Goal: Task Accomplishment & Management: Complete application form

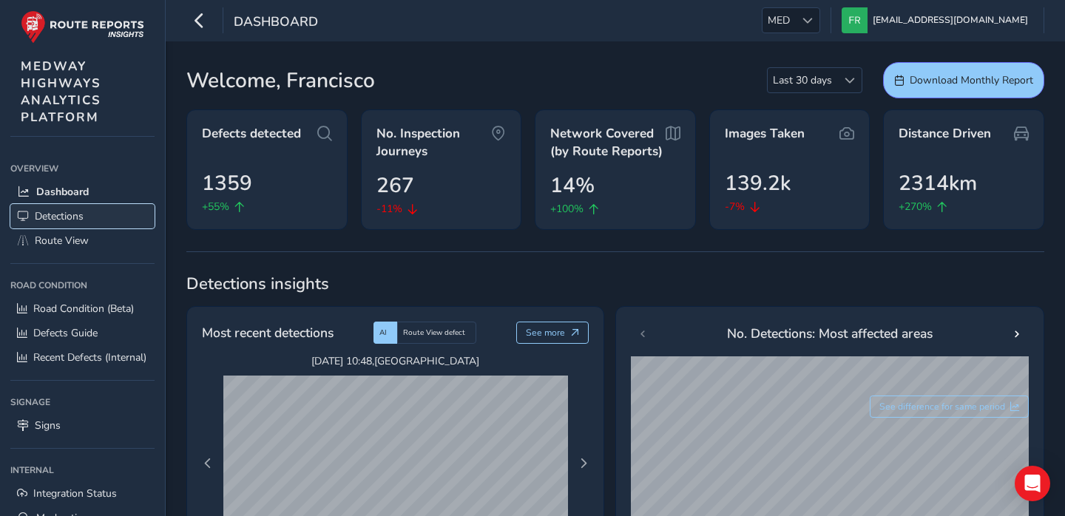
click at [136, 219] on link "Detections" at bounding box center [82, 216] width 144 height 24
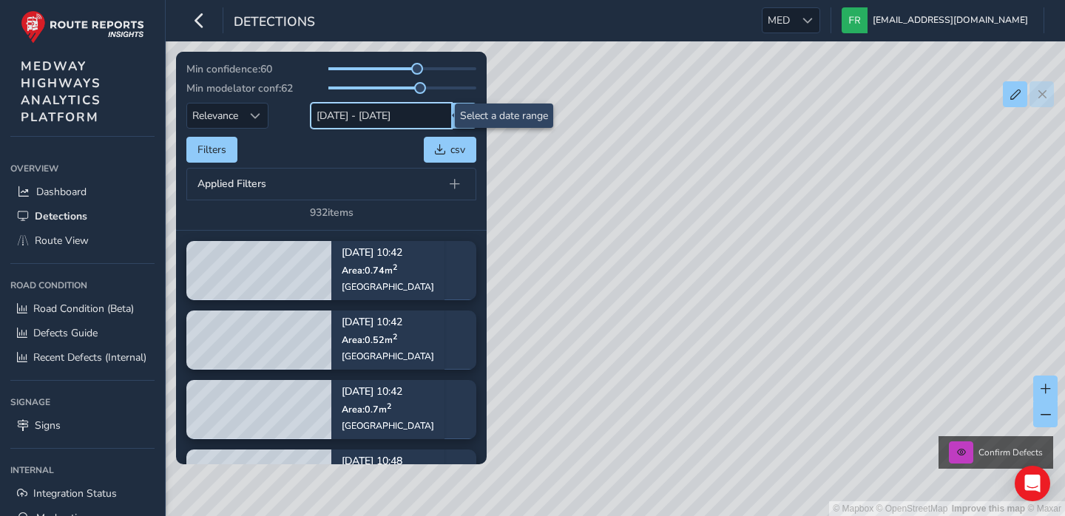
click at [346, 115] on input "[DATE] - [DATE]" at bounding box center [381, 116] width 141 height 26
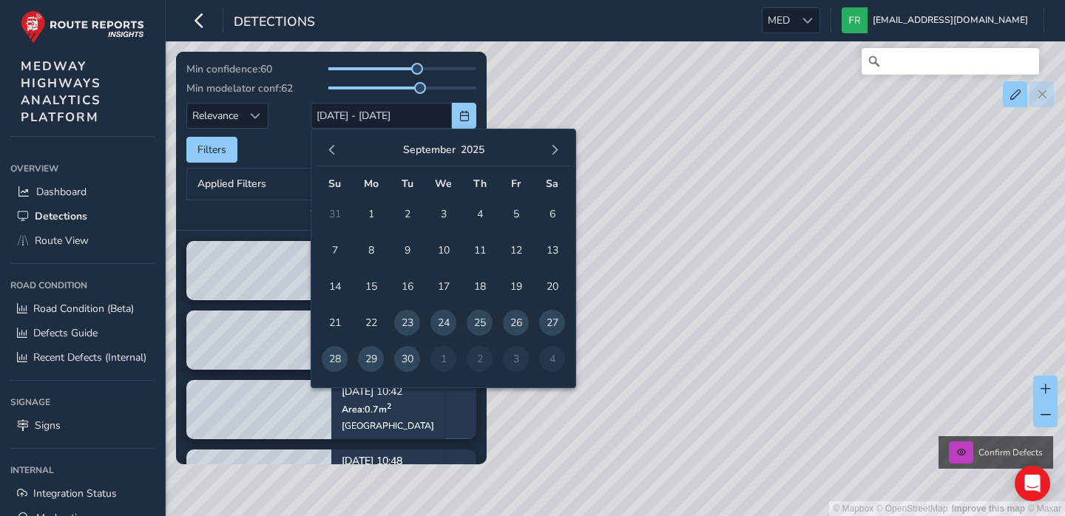
click at [336, 137] on div "[DATE]" at bounding box center [444, 151] width 254 height 32
click at [335, 149] on span "button" at bounding box center [332, 150] width 10 height 10
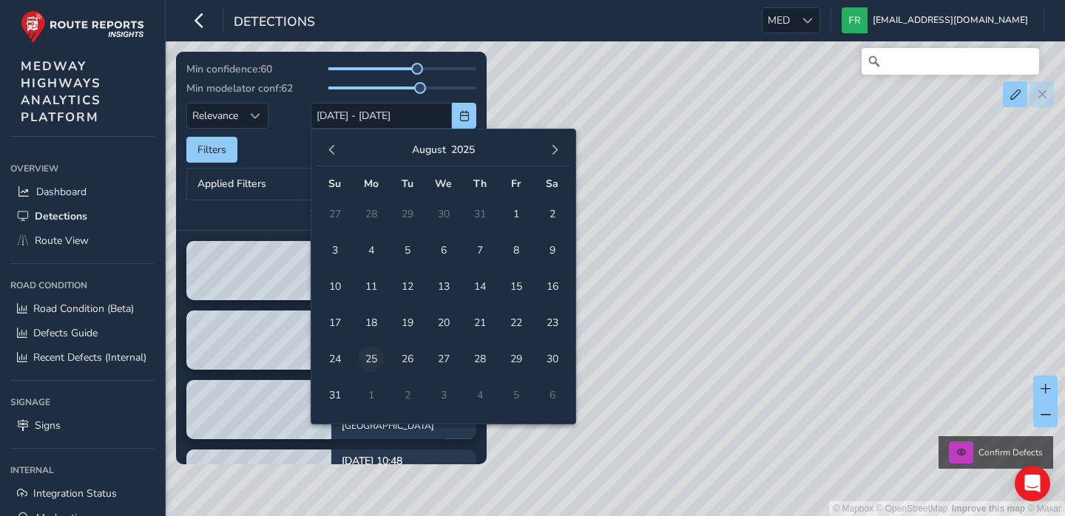
click at [371, 366] on span "25" at bounding box center [371, 359] width 26 height 26
type input "[DATE]"
click at [349, 390] on td "31" at bounding box center [335, 395] width 36 height 36
click at [344, 394] on span "31" at bounding box center [335, 396] width 26 height 26
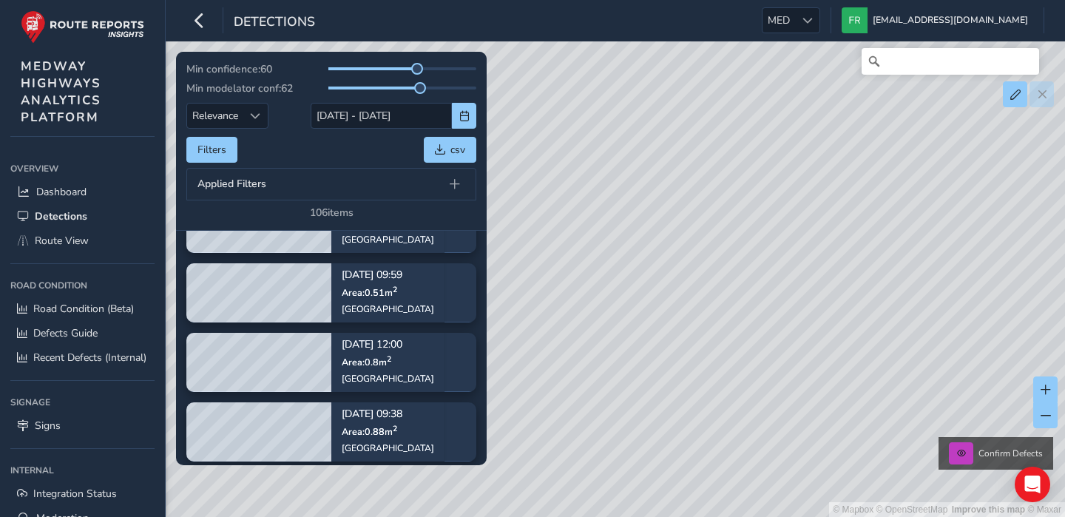
scroll to position [435, 0]
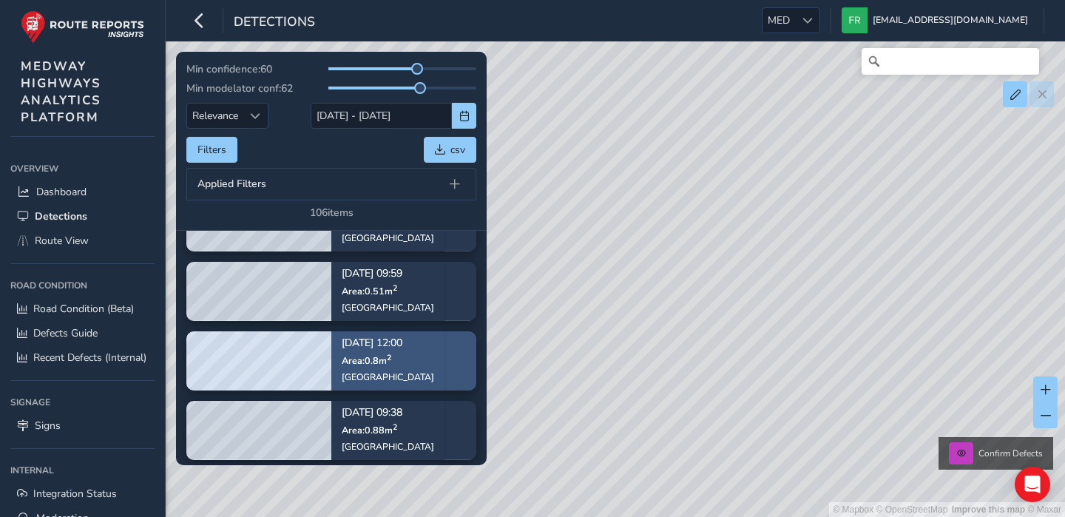
click at [406, 346] on p "[DATE] 12:00" at bounding box center [388, 343] width 92 height 10
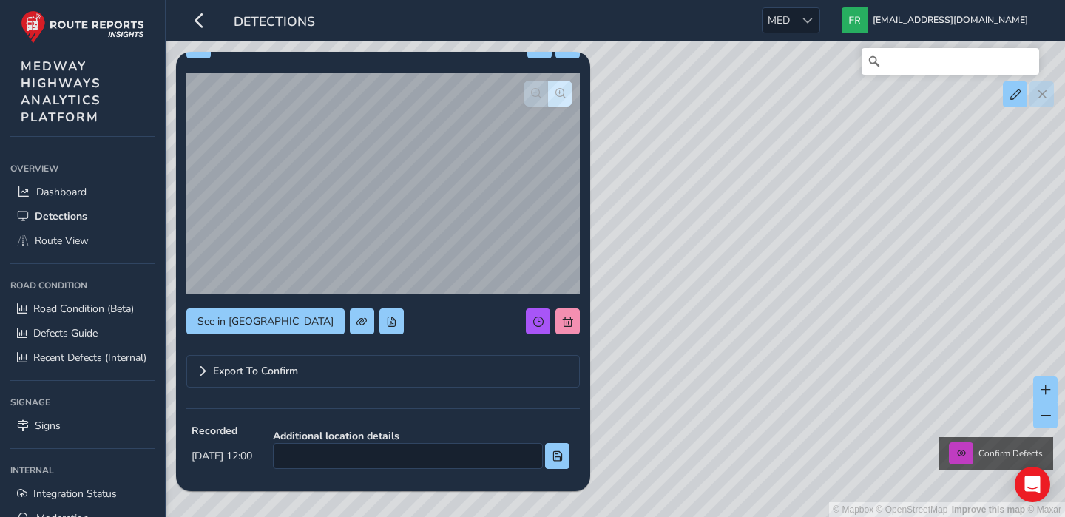
scroll to position [115, 0]
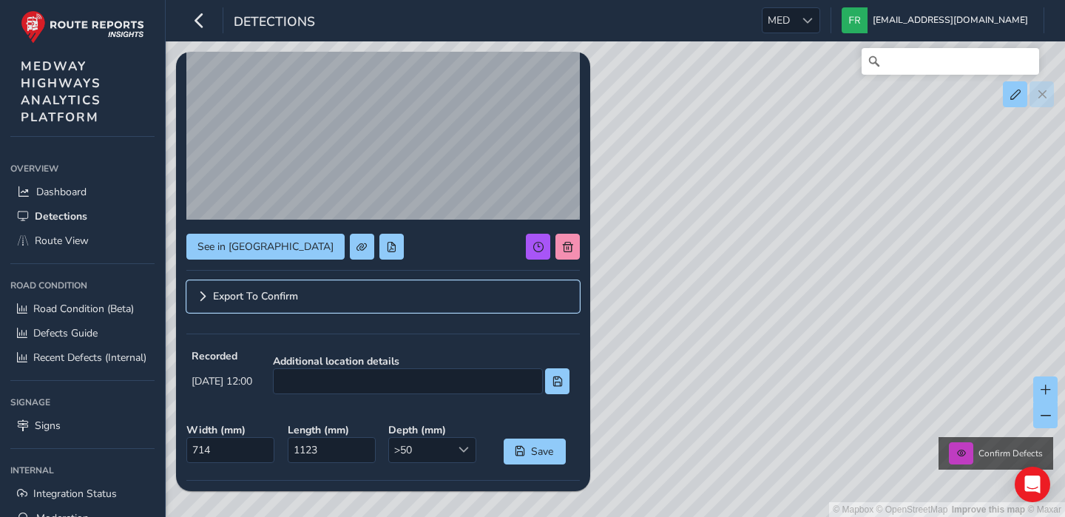
click at [196, 304] on link "Export To Confirm" at bounding box center [383, 296] width 394 height 33
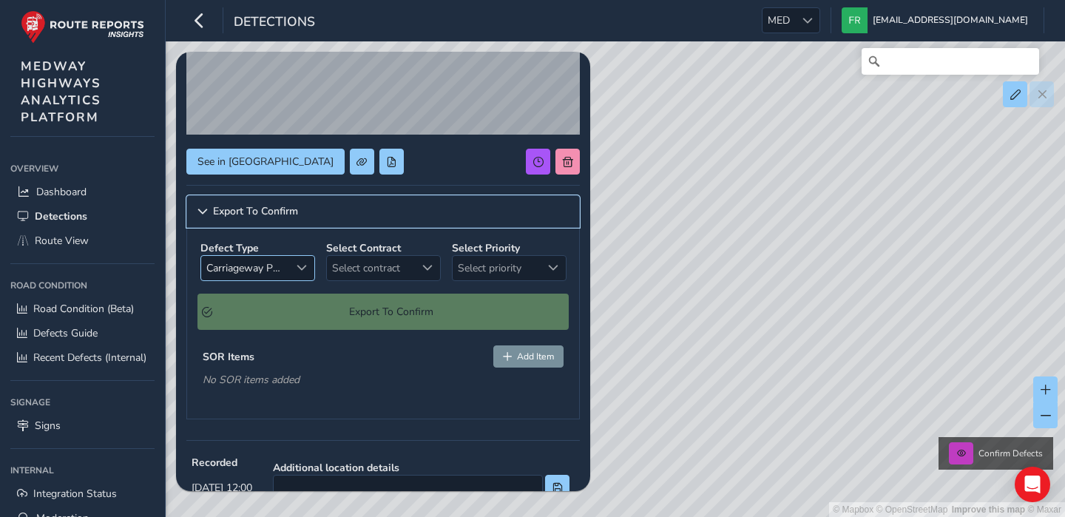
scroll to position [103, 0]
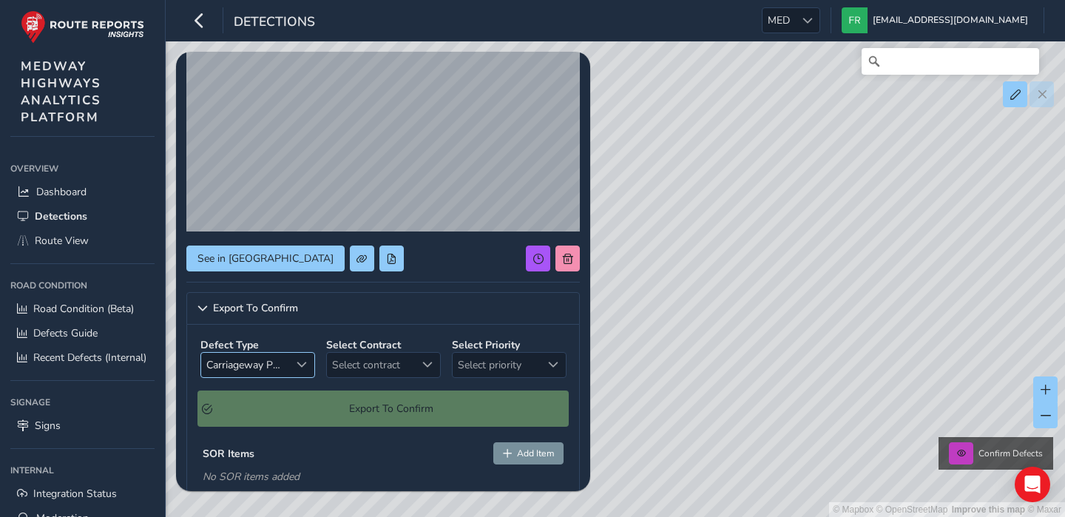
click at [247, 371] on span "Carriageway Pot Hole" at bounding box center [245, 365] width 89 height 24
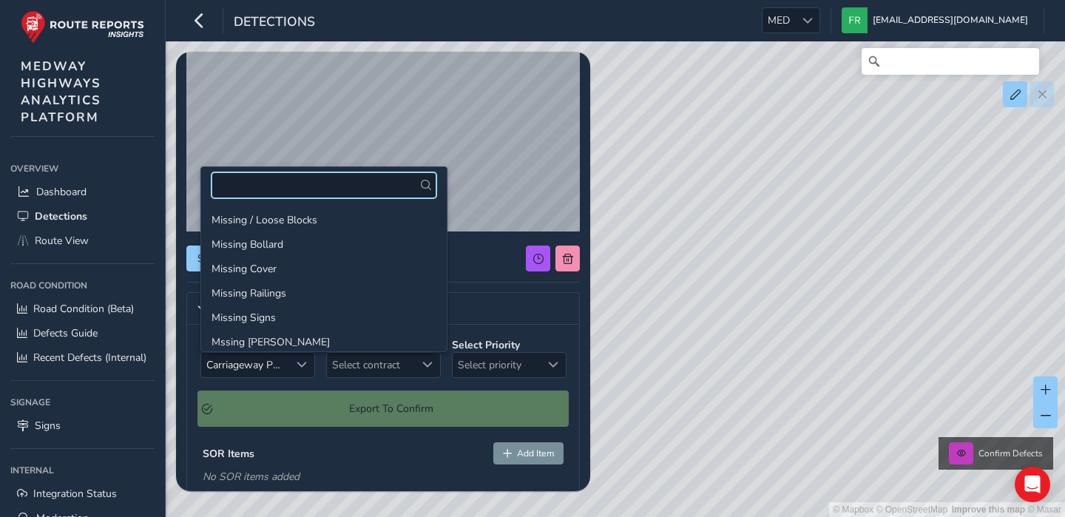
scroll to position [2047, 0]
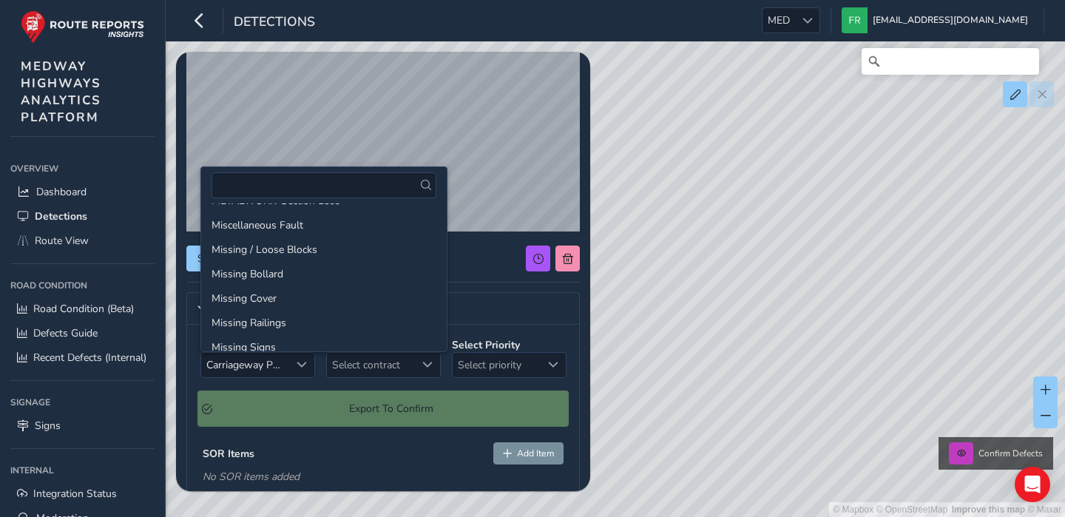
click at [246, 386] on div "Defect Type Carriageway Pot Hole Carriageway Pot Hole Select Contract Select co…" at bounding box center [383, 421] width 394 height 192
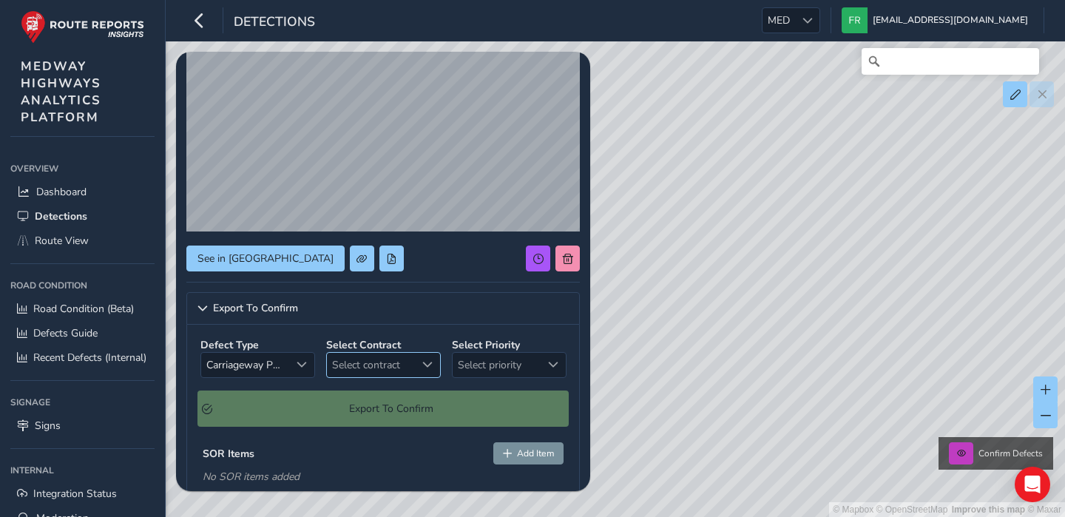
click at [377, 366] on span "Select contract" at bounding box center [371, 365] width 89 height 24
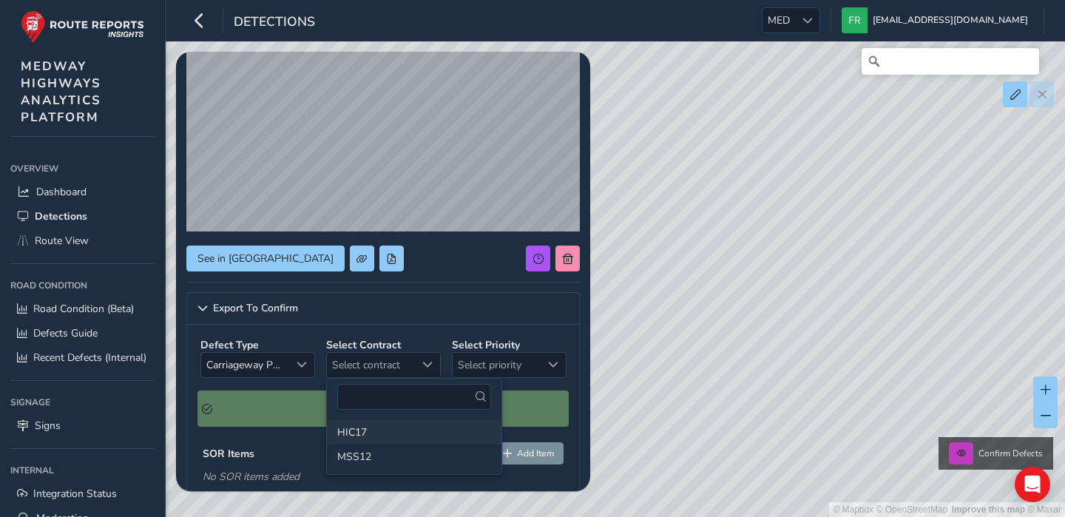
click at [397, 431] on li "HIC17" at bounding box center [414, 432] width 175 height 24
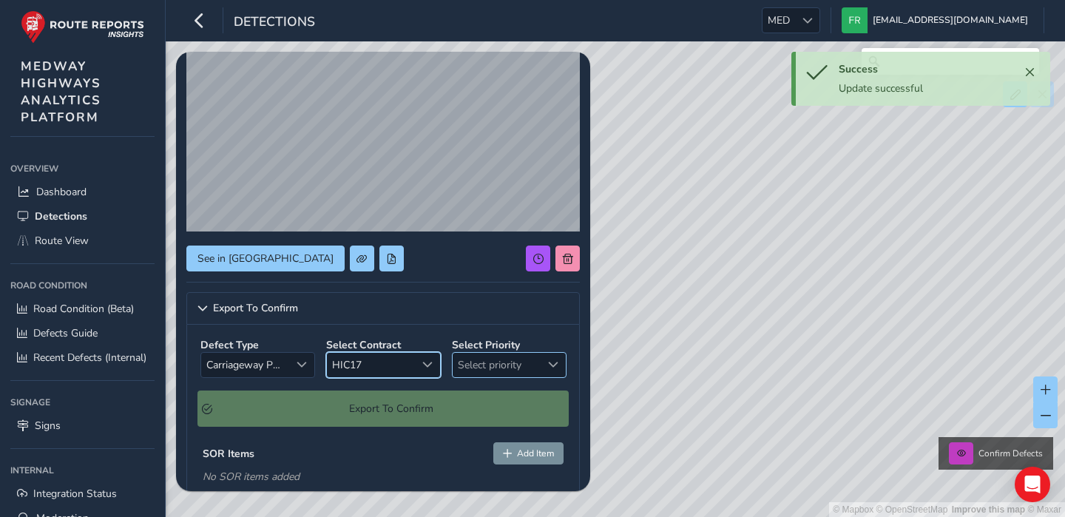
click at [489, 354] on span "Select priority" at bounding box center [497, 365] width 89 height 24
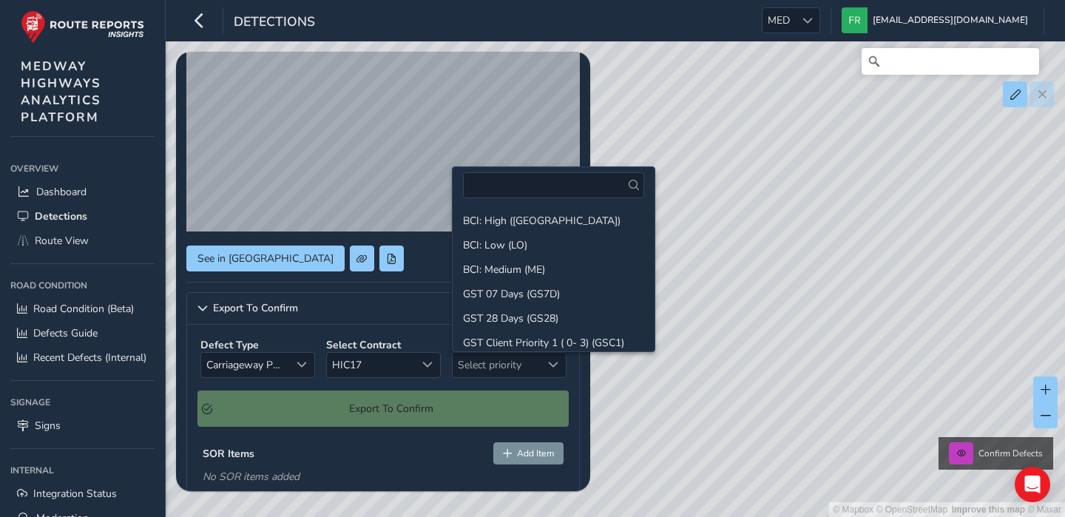
click at [420, 250] on div "See in [GEOGRAPHIC_DATA]" at bounding box center [383, 259] width 394 height 26
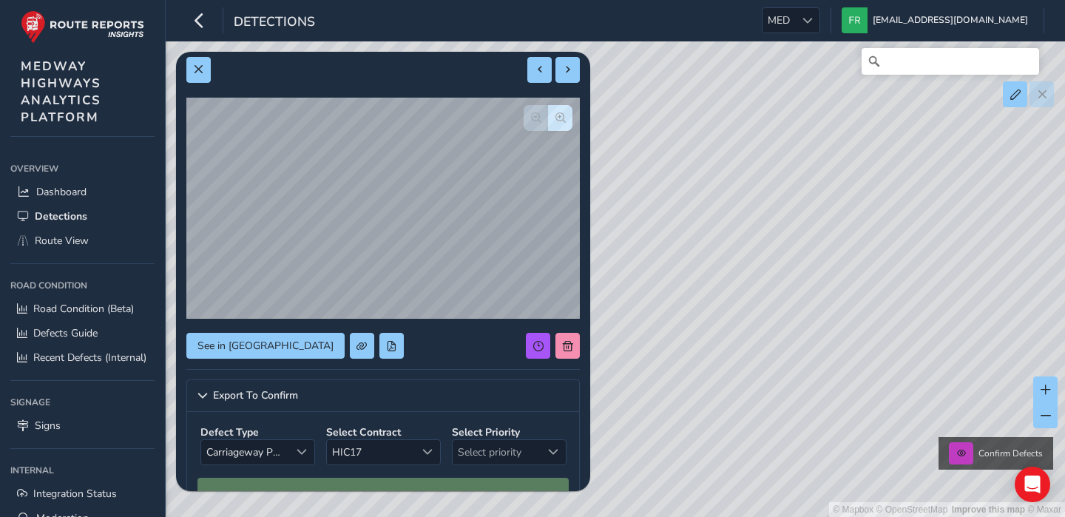
scroll to position [15, 0]
click at [400, 442] on span "HIC17" at bounding box center [371, 453] width 89 height 24
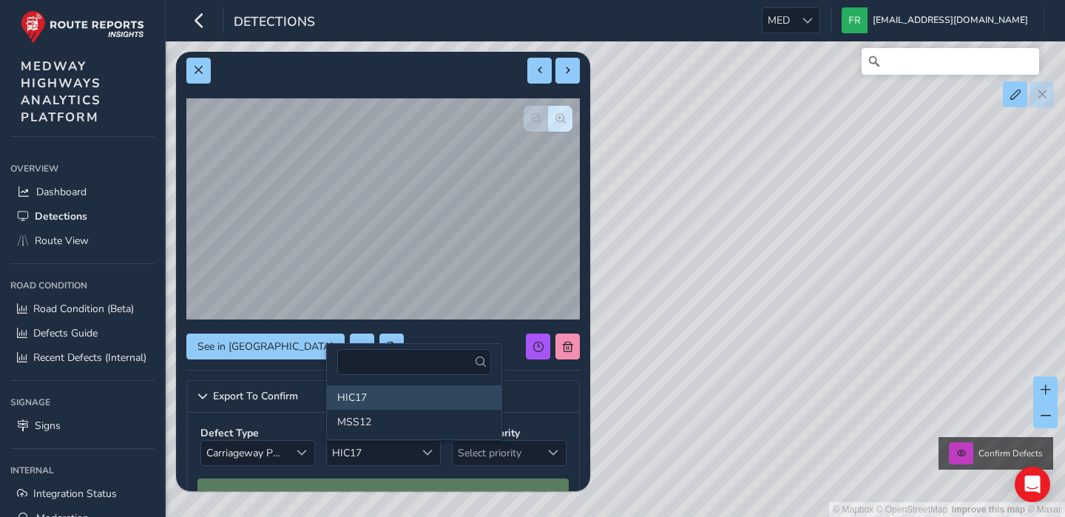
click at [504, 351] on div "See in [GEOGRAPHIC_DATA]" at bounding box center [383, 347] width 394 height 26
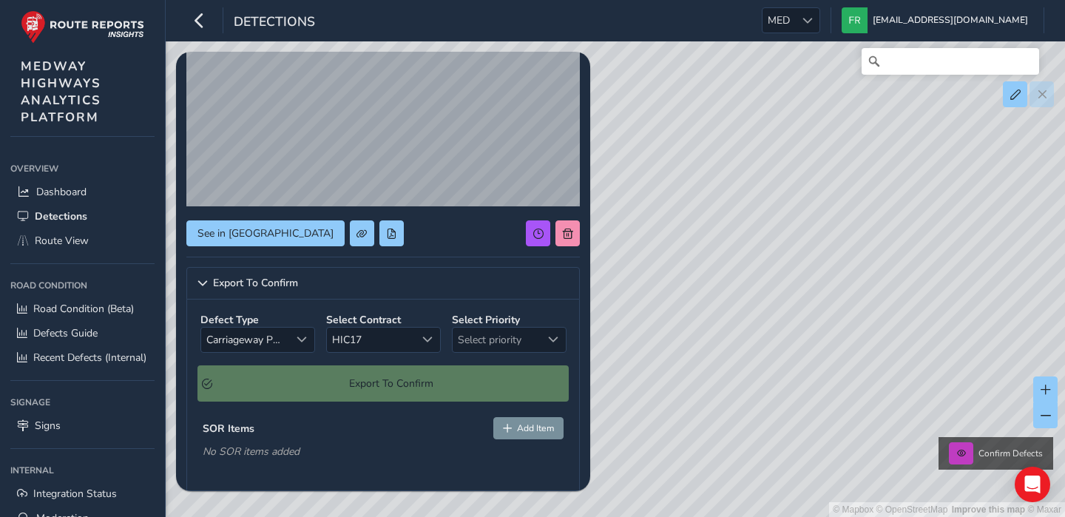
scroll to position [125, 0]
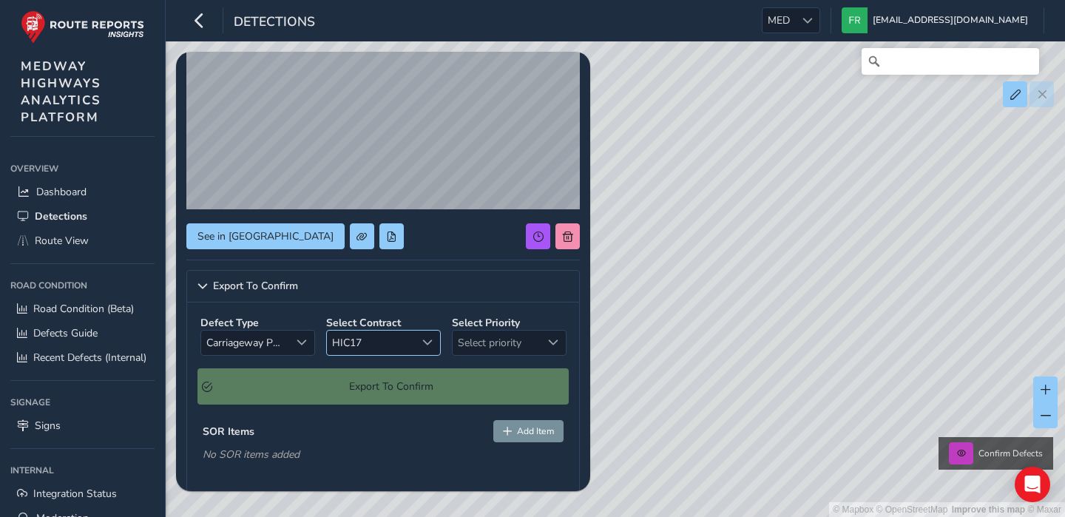
click at [370, 344] on span "HIC17" at bounding box center [371, 343] width 89 height 24
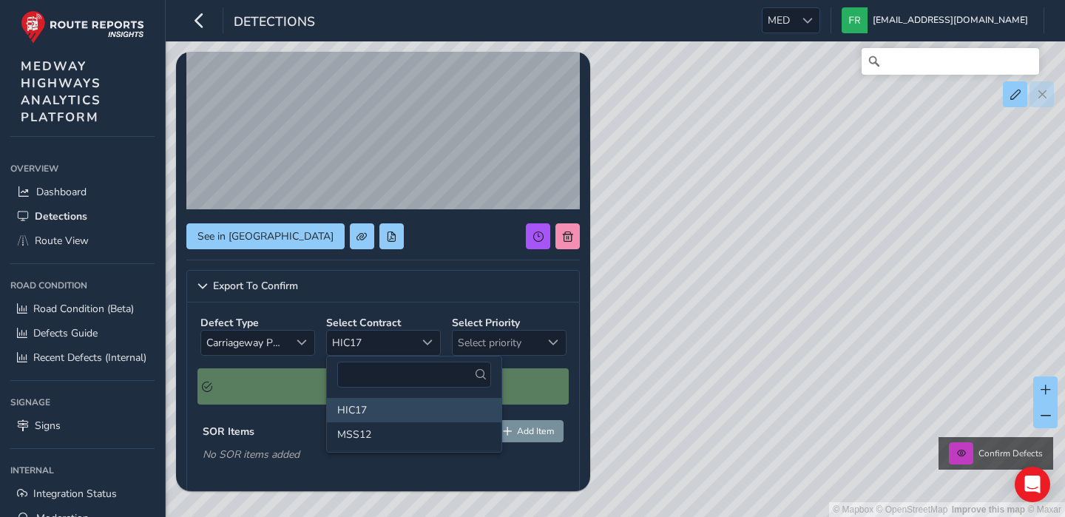
click at [391, 416] on li "HIC17" at bounding box center [414, 410] width 175 height 24
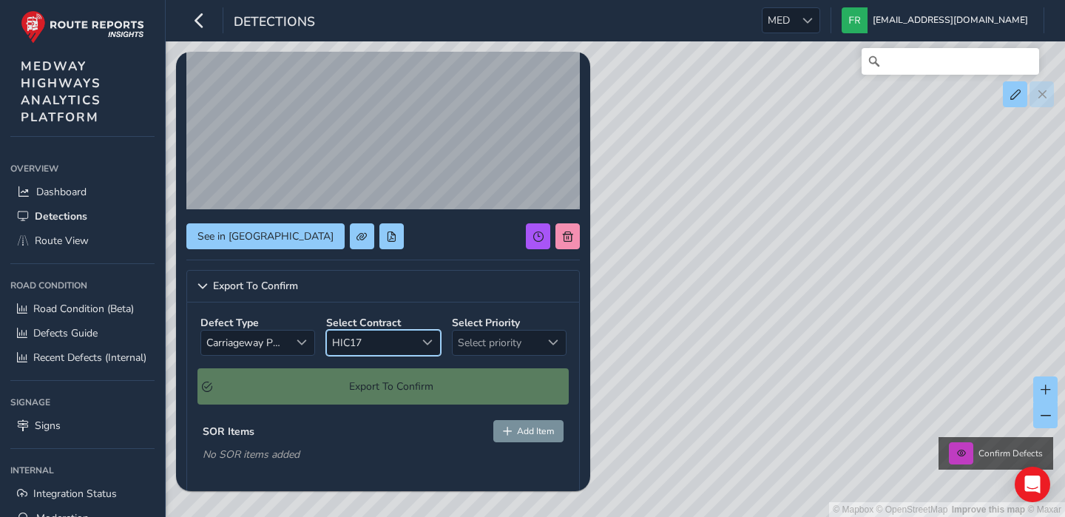
click at [399, 341] on span "HIC17" at bounding box center [371, 343] width 89 height 24
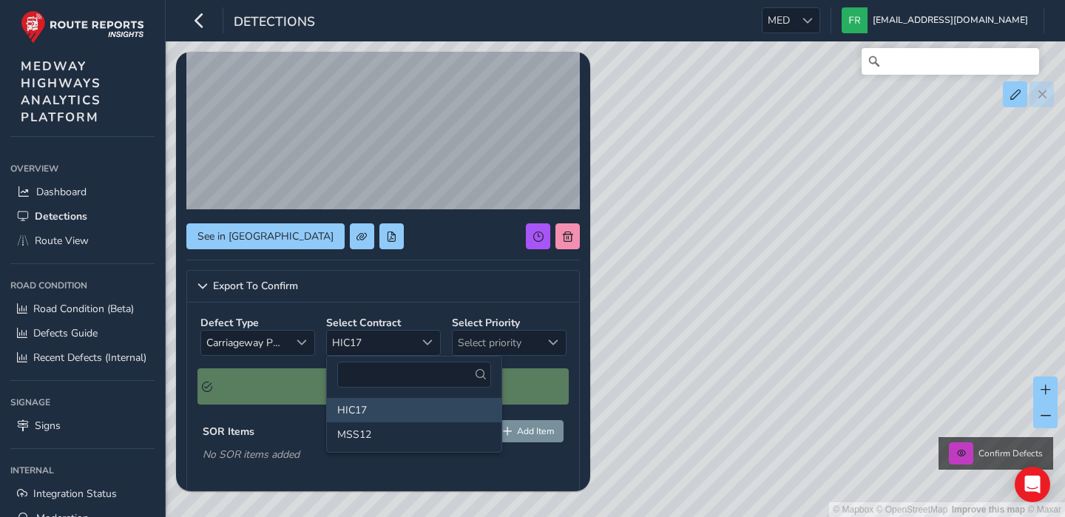
click at [395, 405] on li "HIC17" at bounding box center [414, 410] width 175 height 24
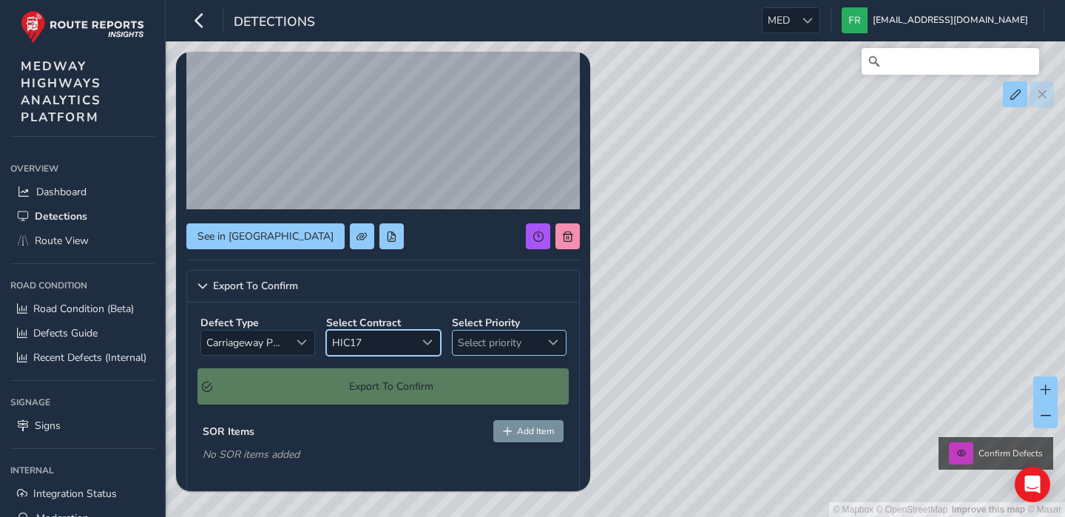
click at [530, 335] on span "Select priority" at bounding box center [497, 343] width 89 height 24
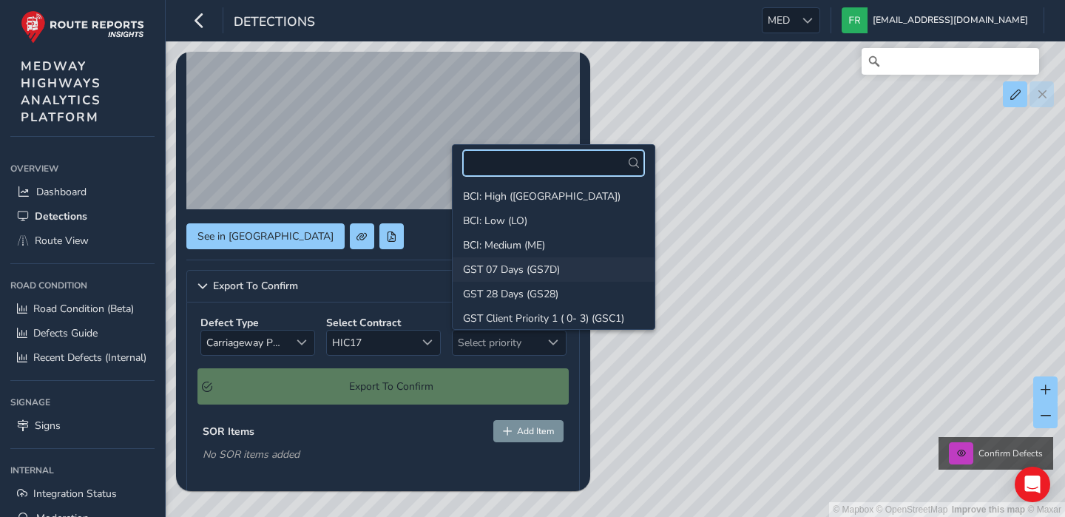
scroll to position [0, 0]
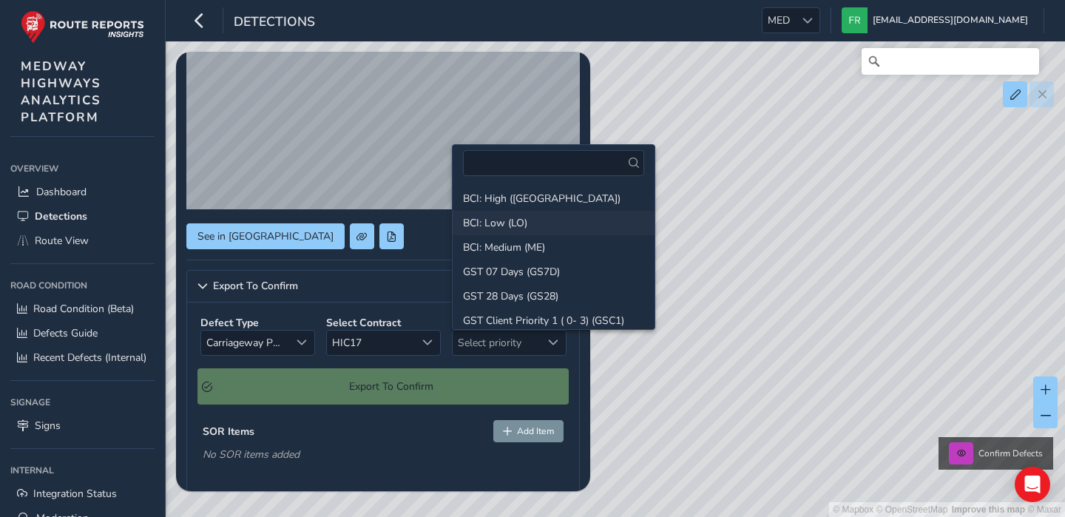
click at [509, 220] on li "BCI: Low (LO)" at bounding box center [554, 223] width 202 height 24
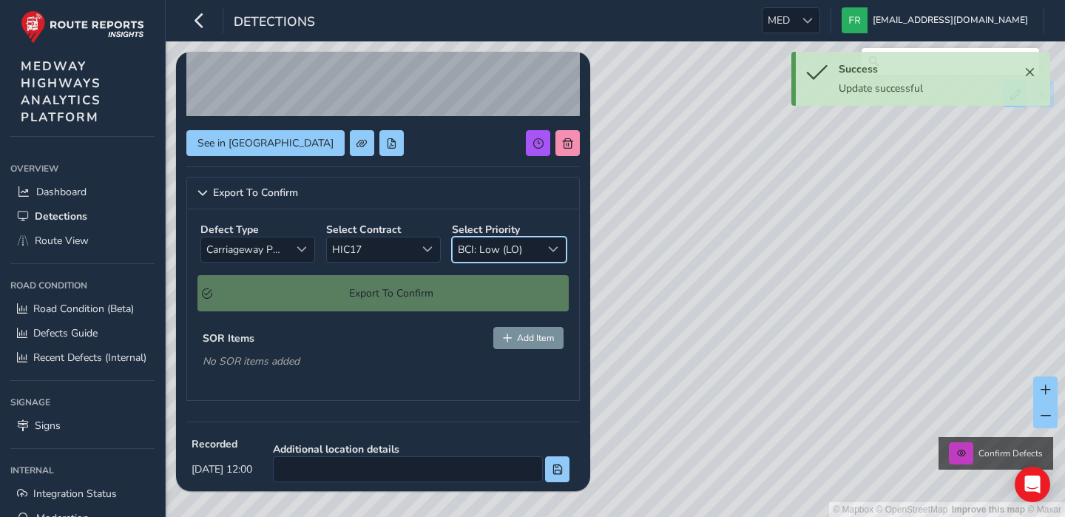
scroll to position [219, 0]
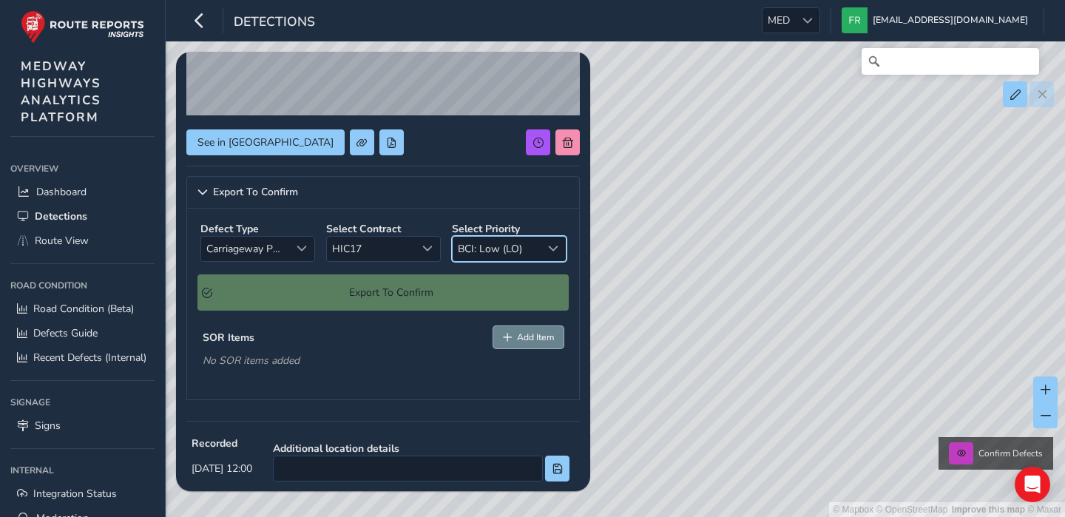
click at [528, 338] on span "Add Item" at bounding box center [535, 337] width 37 height 12
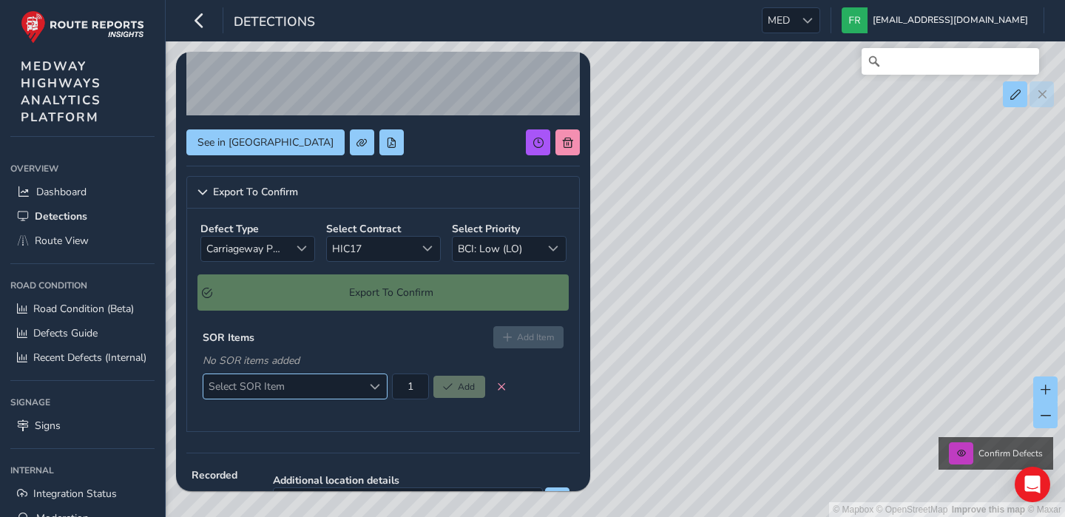
click at [350, 394] on span "Select SOR Item" at bounding box center [282, 386] width 159 height 24
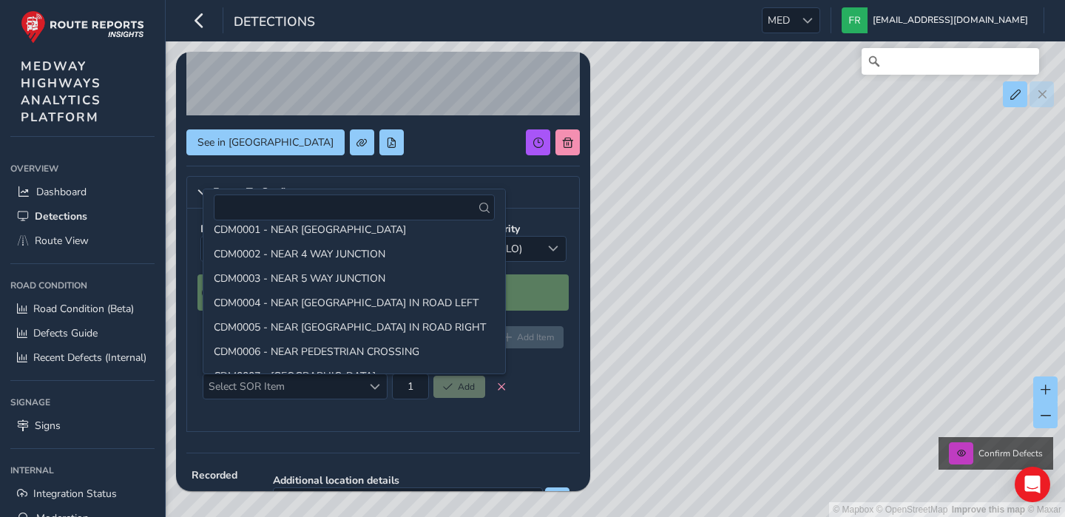
scroll to position [0, 0]
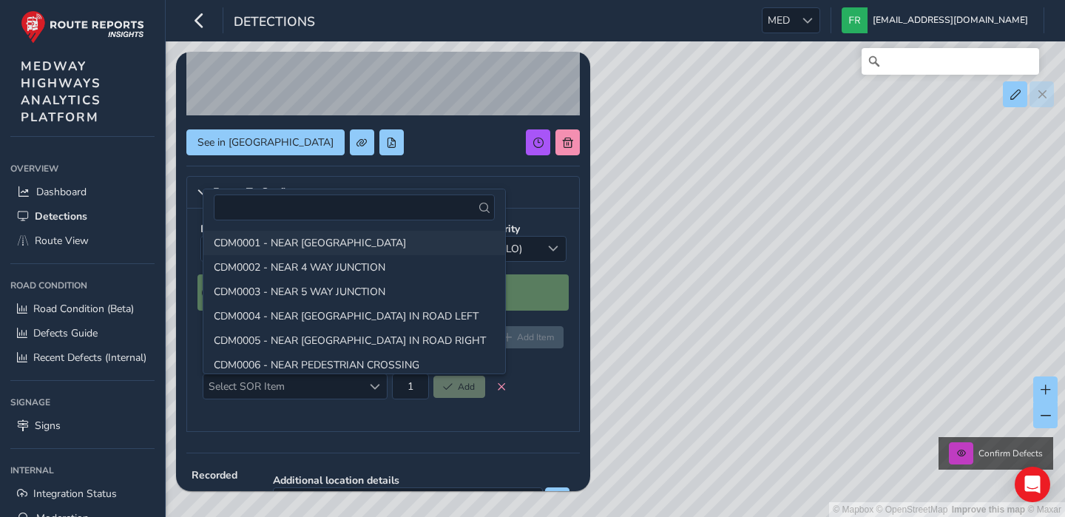
click at [362, 242] on li "CDM0001 - NEAR [GEOGRAPHIC_DATA]" at bounding box center [354, 243] width 302 height 24
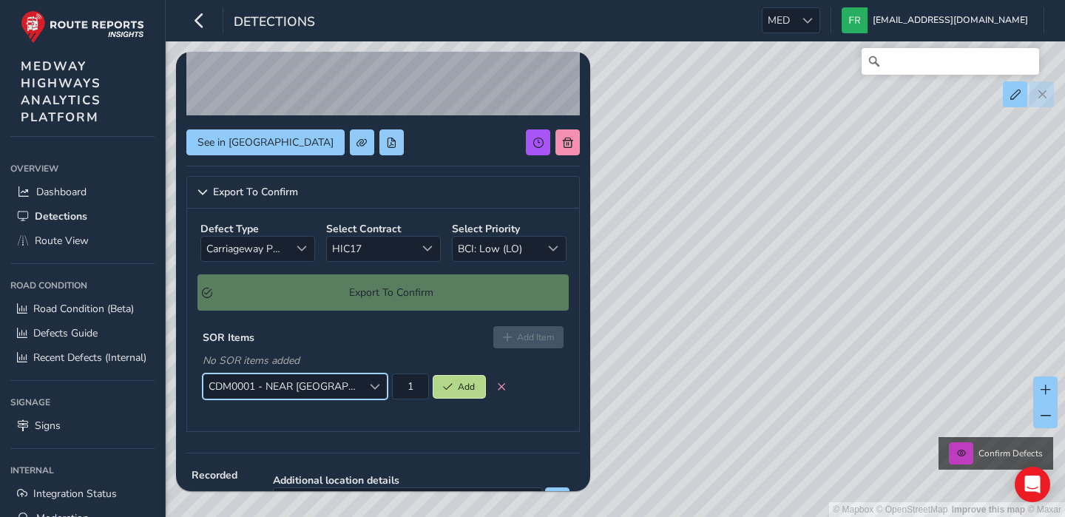
click at [453, 385] on button "Add" at bounding box center [460, 387] width 52 height 22
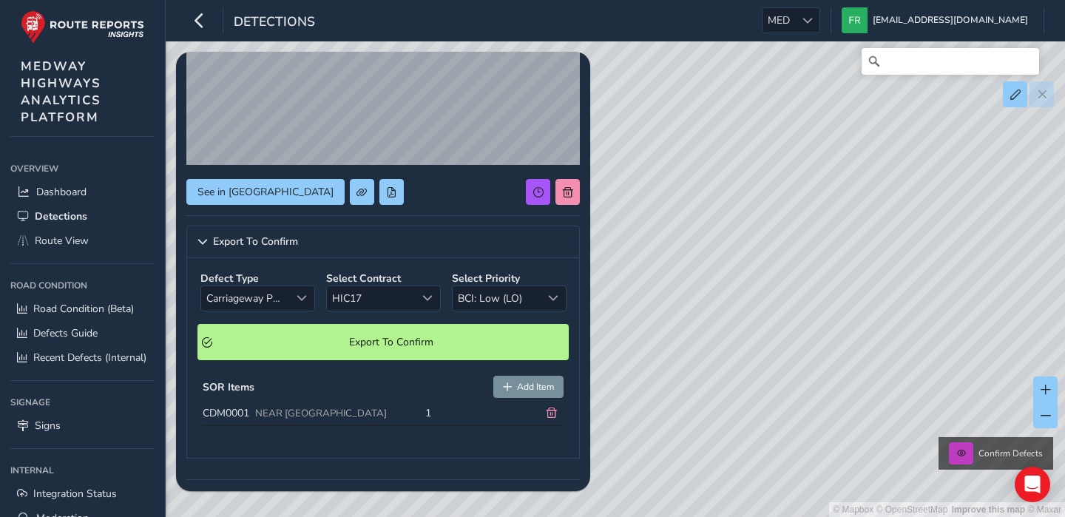
scroll to position [170, 0]
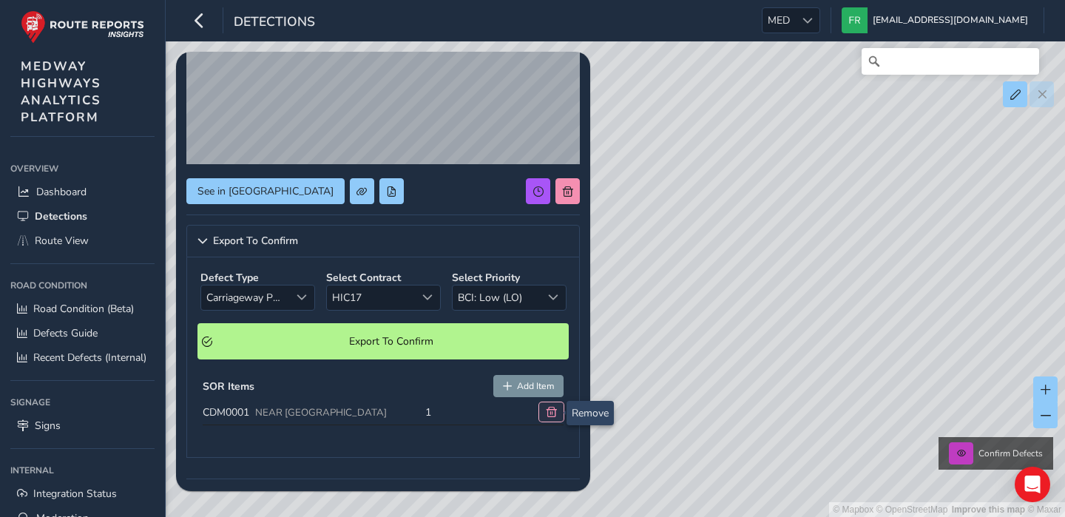
click at [554, 417] on span at bounding box center [552, 412] width 10 height 10
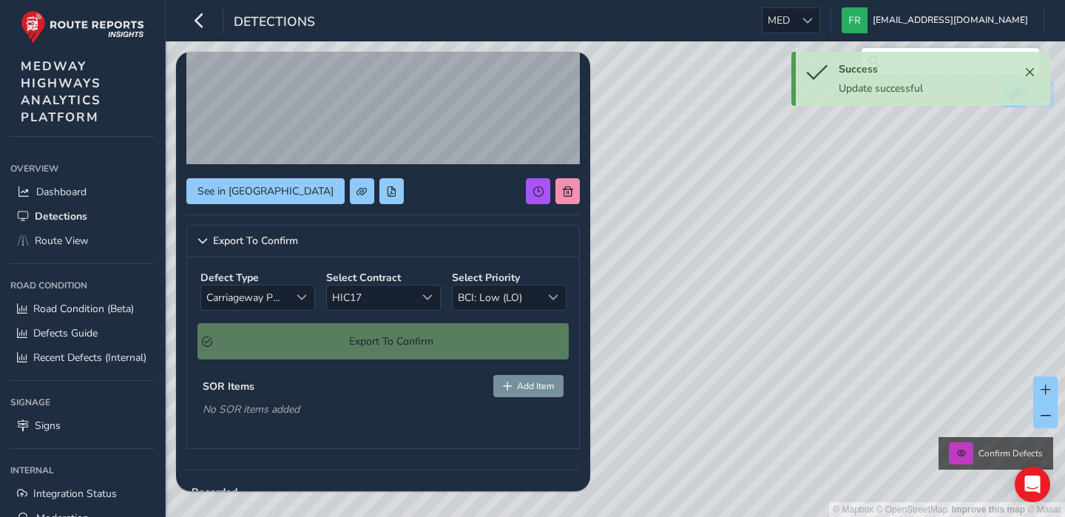
click at [428, 334] on div "Export To Confirm" at bounding box center [383, 341] width 371 height 36
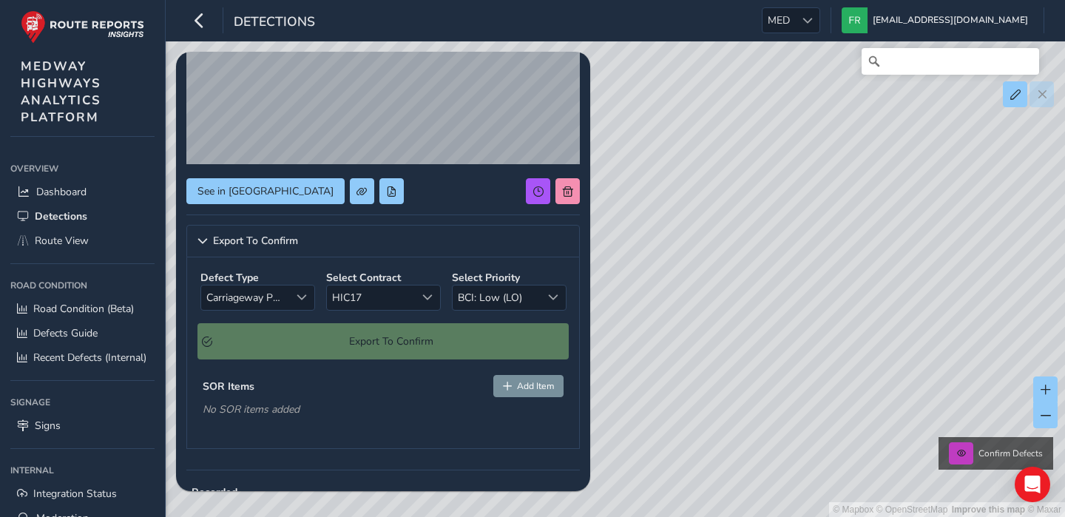
click at [371, 337] on div "Export To Confirm" at bounding box center [383, 341] width 371 height 36
click at [285, 335] on div "Export To Confirm" at bounding box center [383, 341] width 371 height 36
click at [379, 354] on div "Export To Confirm" at bounding box center [383, 341] width 371 height 36
click at [341, 349] on div "Export To Confirm" at bounding box center [383, 341] width 371 height 36
click at [244, 295] on span "Carriageway Pot Hole" at bounding box center [245, 298] width 89 height 24
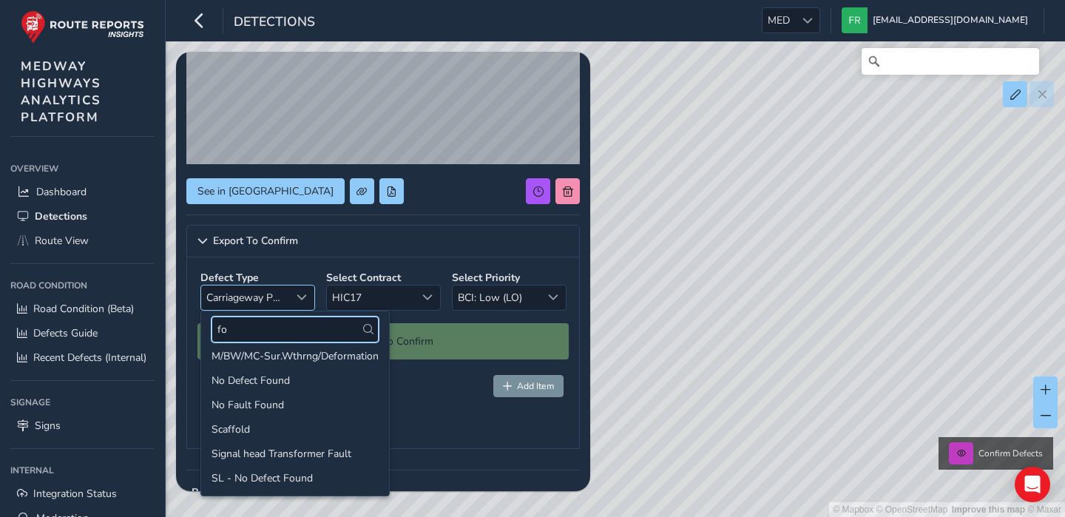
scroll to position [0, 0]
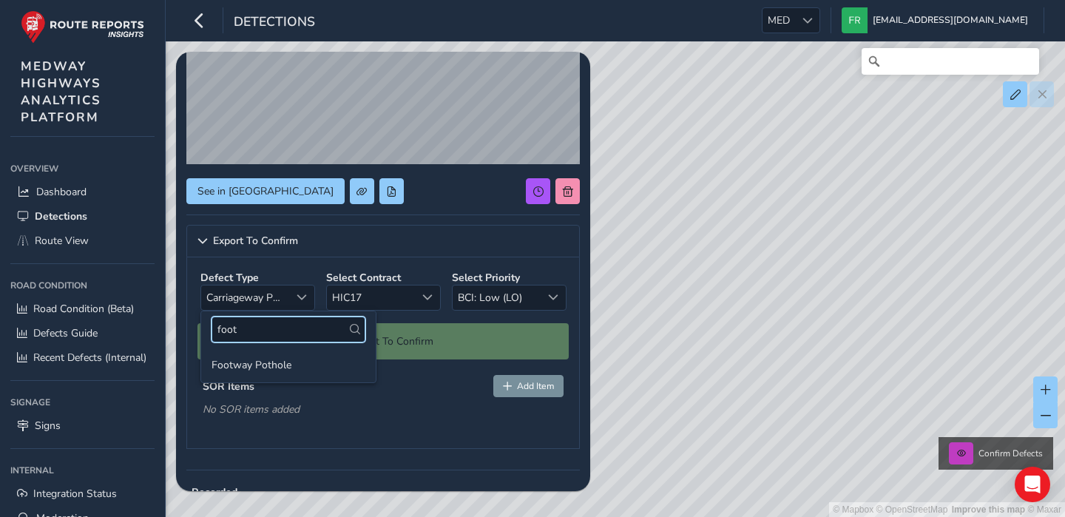
type input "foot"
click at [396, 391] on div "SOR Items Add Item" at bounding box center [383, 386] width 361 height 22
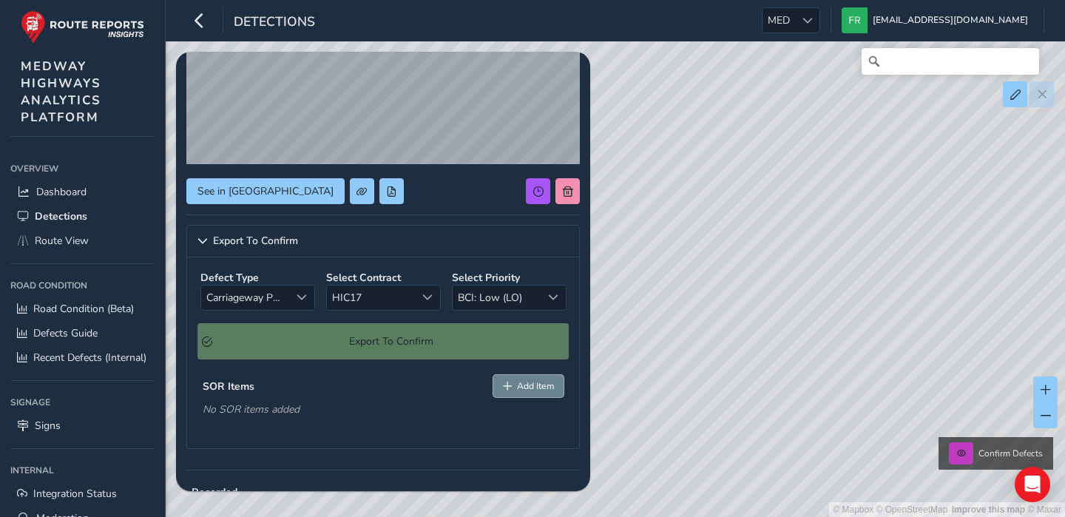
click at [515, 397] on button "Add Item" at bounding box center [529, 386] width 71 height 22
click at [338, 439] on span "Select SOR Item" at bounding box center [282, 435] width 159 height 24
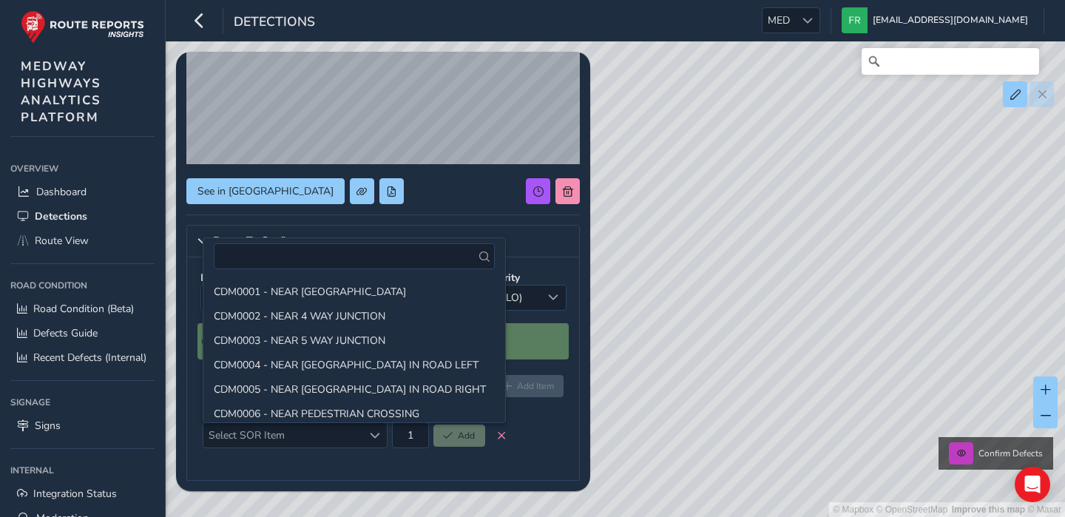
click at [286, 464] on div "Defect Type Carriageway Pot Hole Carriageway Pot Hole Select Contract HIC17 HIC…" at bounding box center [383, 368] width 394 height 223
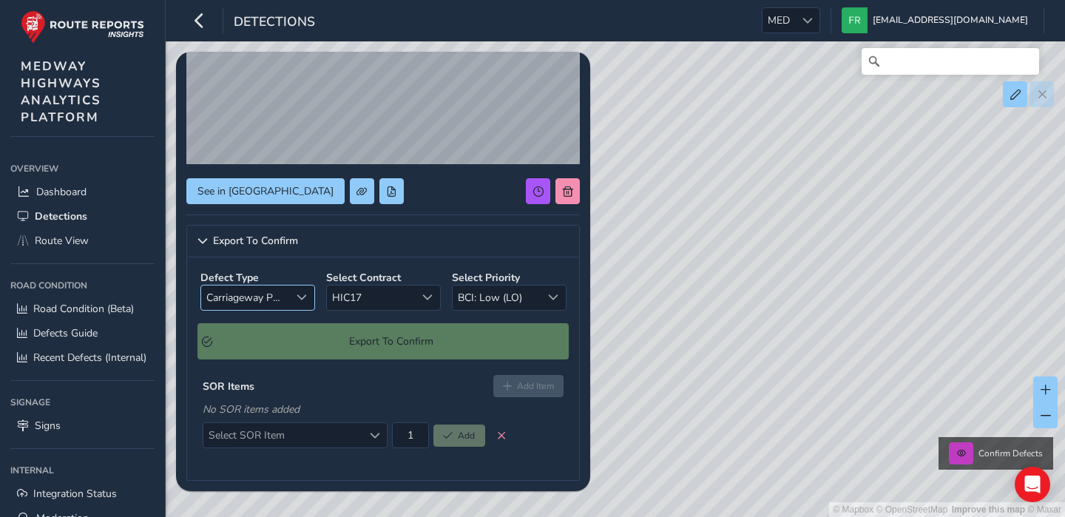
click at [281, 301] on span "Carriageway Pot Hole" at bounding box center [245, 298] width 89 height 24
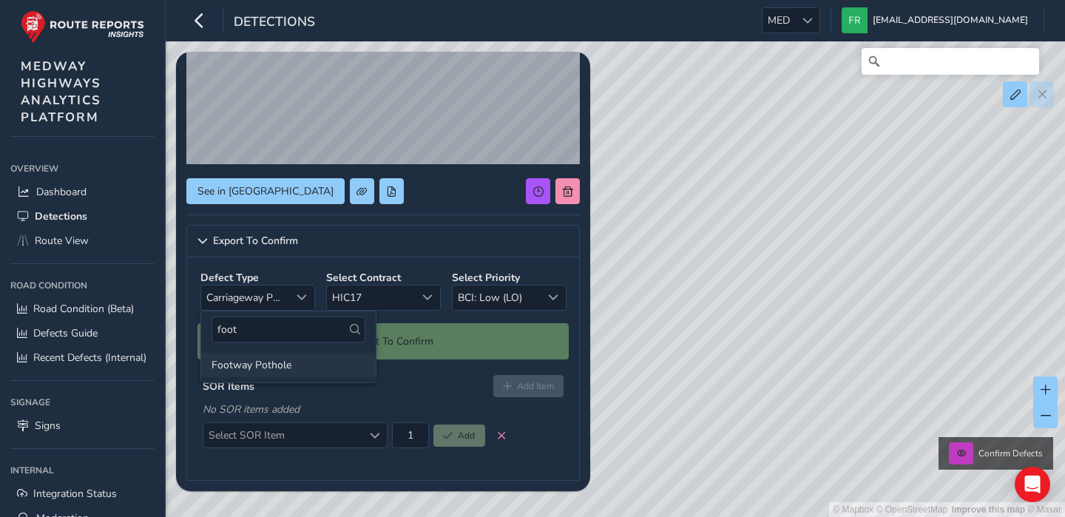
click at [271, 366] on li "Footway Pothole" at bounding box center [288, 365] width 175 height 24
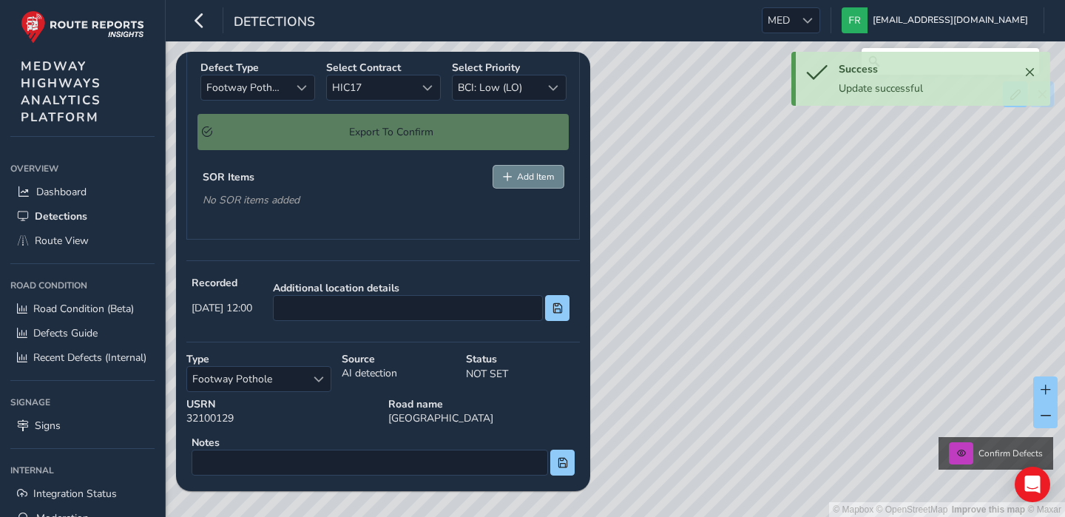
click at [524, 183] on span "Add Item" at bounding box center [535, 177] width 37 height 12
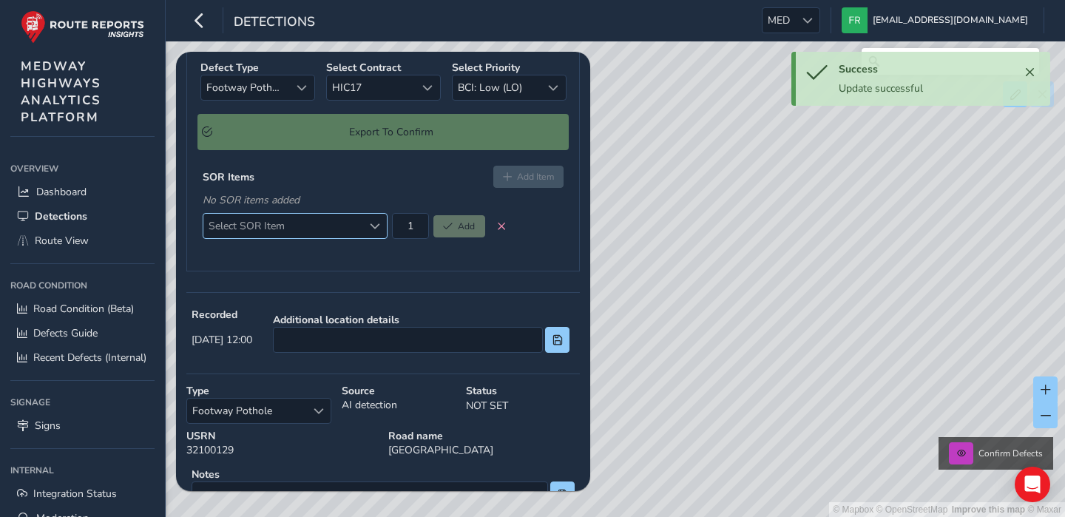
click at [358, 239] on div "Select SOR Item Select SOR Item" at bounding box center [295, 226] width 185 height 26
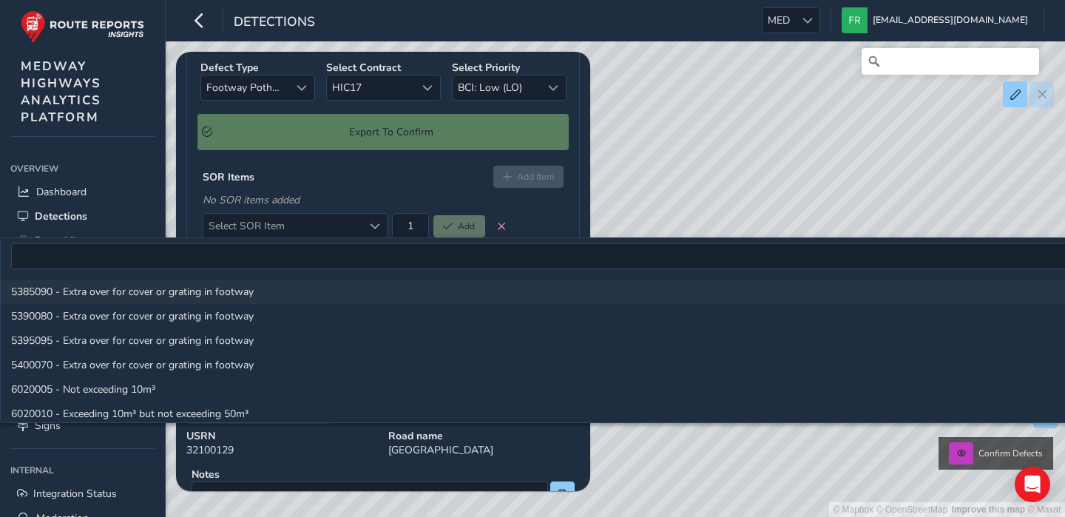
click at [149, 291] on li "5385090 - Extra over for cover or grating in footway" at bounding box center [842, 292] width 1682 height 24
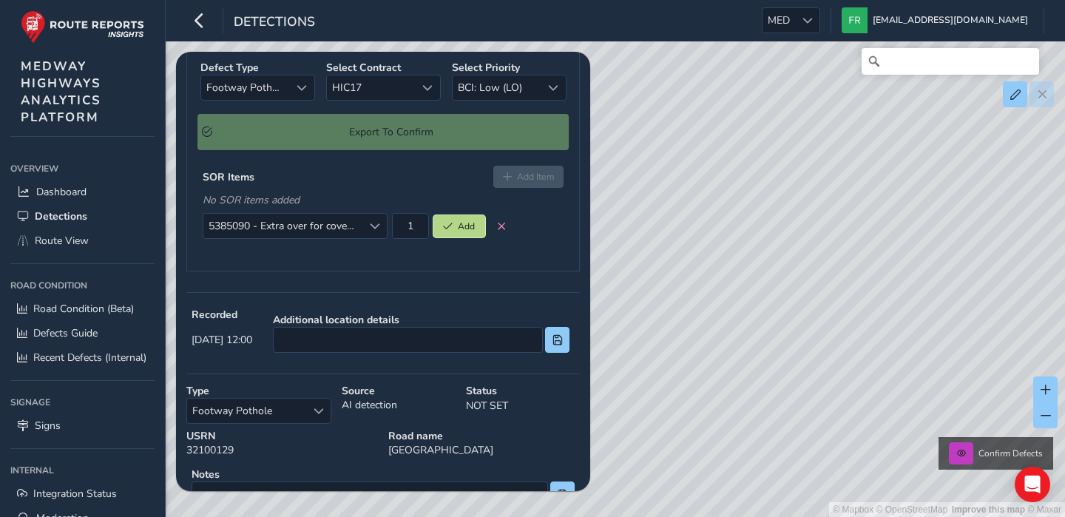
click at [471, 238] on button "Add" at bounding box center [460, 226] width 52 height 22
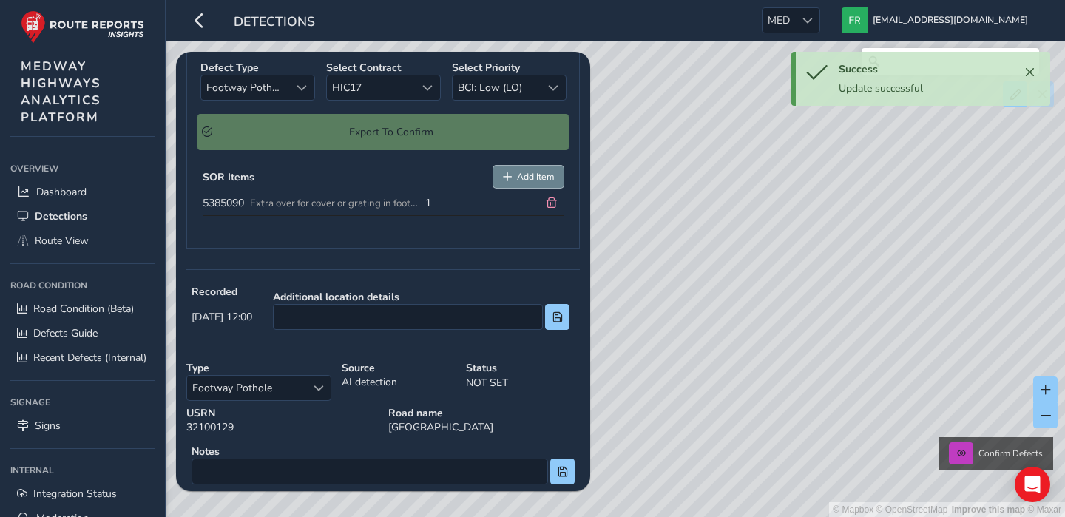
click at [536, 183] on span "Add Item" at bounding box center [535, 177] width 37 height 12
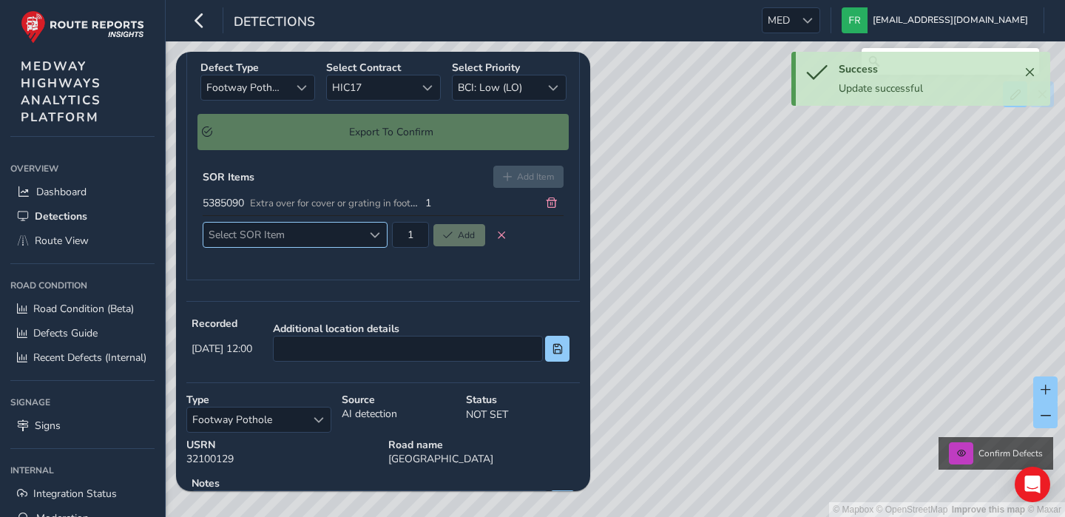
click at [323, 247] on span "Select SOR Item" at bounding box center [282, 235] width 159 height 24
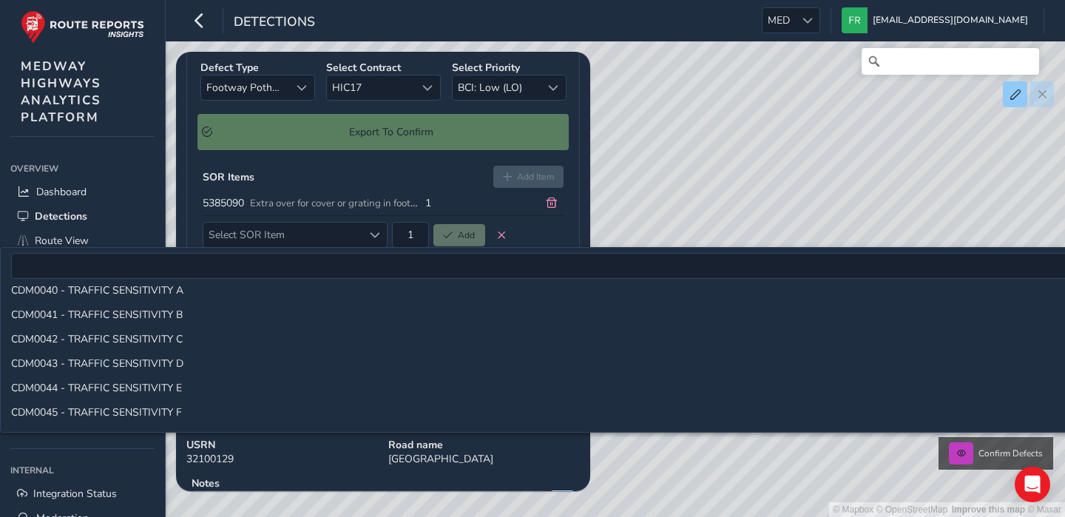
scroll to position [1936, 0]
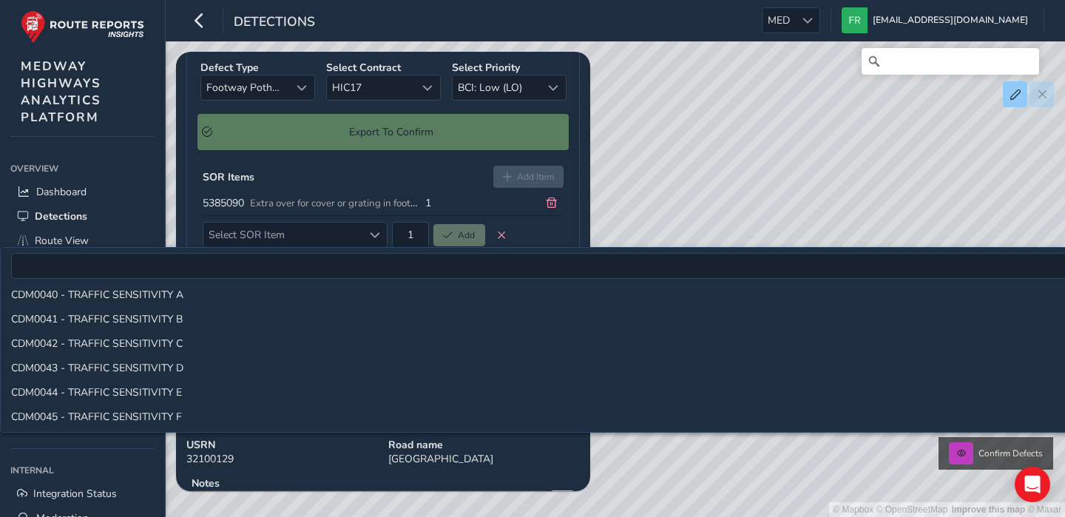
click at [450, 204] on div "See in Route View Export To Confirm Defect Type Footway Pothole Footway Pothole…" at bounding box center [383, 299] width 394 height 815
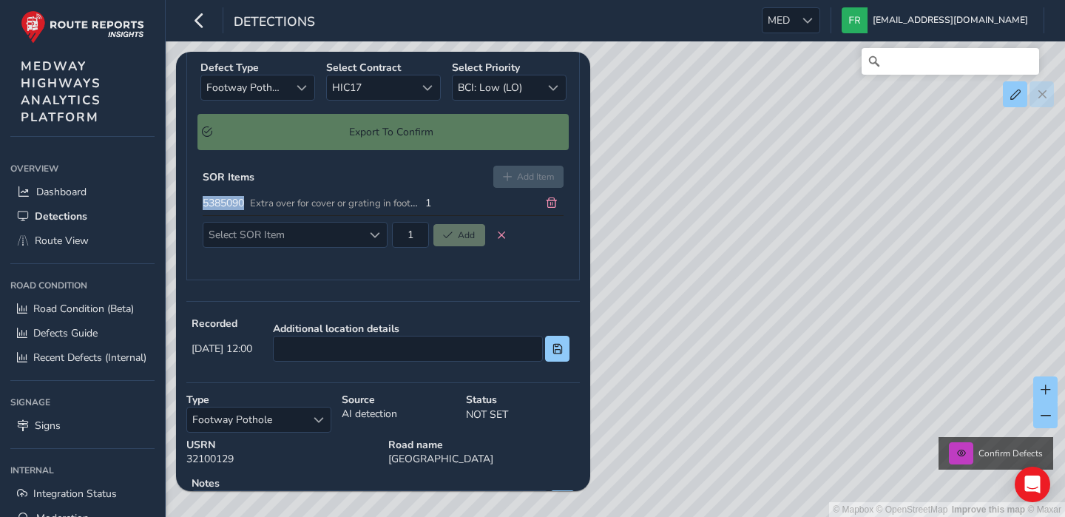
drag, startPoint x: 201, startPoint y: 417, endPoint x: 252, endPoint y: 418, distance: 51.1
click at [252, 259] on div "SOR Items Add Item 5385090 Extra over for cover or grating in footway 1 Select …" at bounding box center [383, 210] width 371 height 98
click at [401, 280] on div "Defect Type Footway Pothole Footway Pothole Select Contract HIC17 HIC17 Select …" at bounding box center [383, 164] width 394 height 232
click at [353, 247] on span "Select SOR Item" at bounding box center [282, 235] width 159 height 24
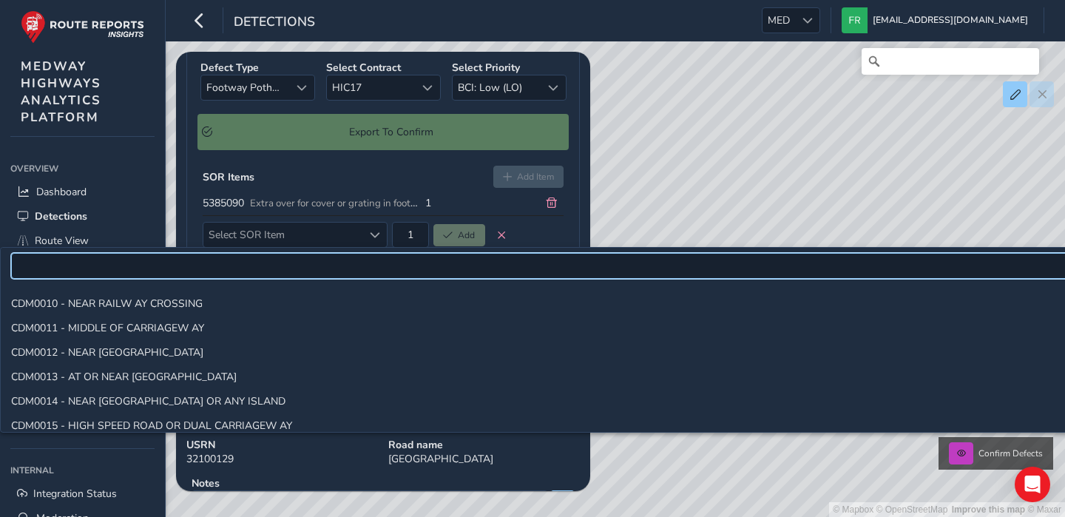
scroll to position [1683, 0]
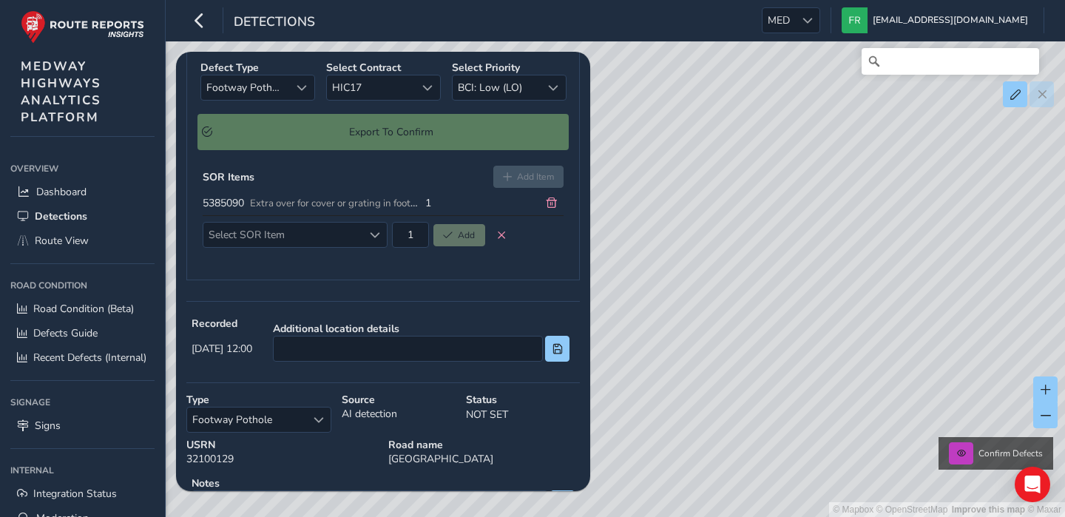
click at [376, 150] on div "Export To Confirm" at bounding box center [383, 132] width 371 height 36
click at [382, 150] on div "Export To Confirm" at bounding box center [383, 132] width 371 height 36
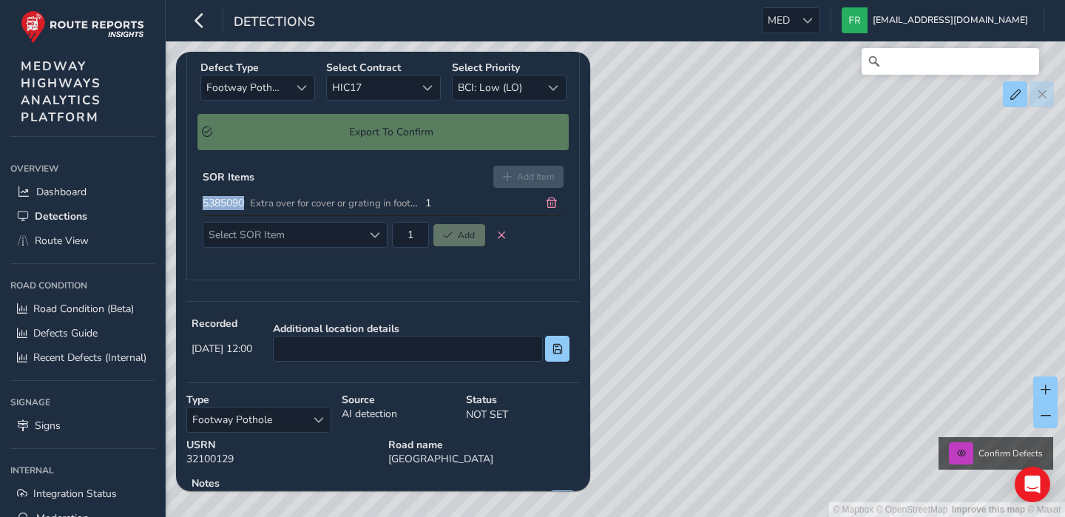
drag, startPoint x: 204, startPoint y: 415, endPoint x: 249, endPoint y: 415, distance: 45.1
click at [249, 210] on div "5385090 Extra over for cover or grating in footway" at bounding box center [312, 203] width 218 height 14
click at [250, 216] on div "5385090 Extra over for cover or grating in footway 1" at bounding box center [383, 204] width 361 height 23
click at [363, 150] on div "Export To Confirm" at bounding box center [383, 132] width 371 height 36
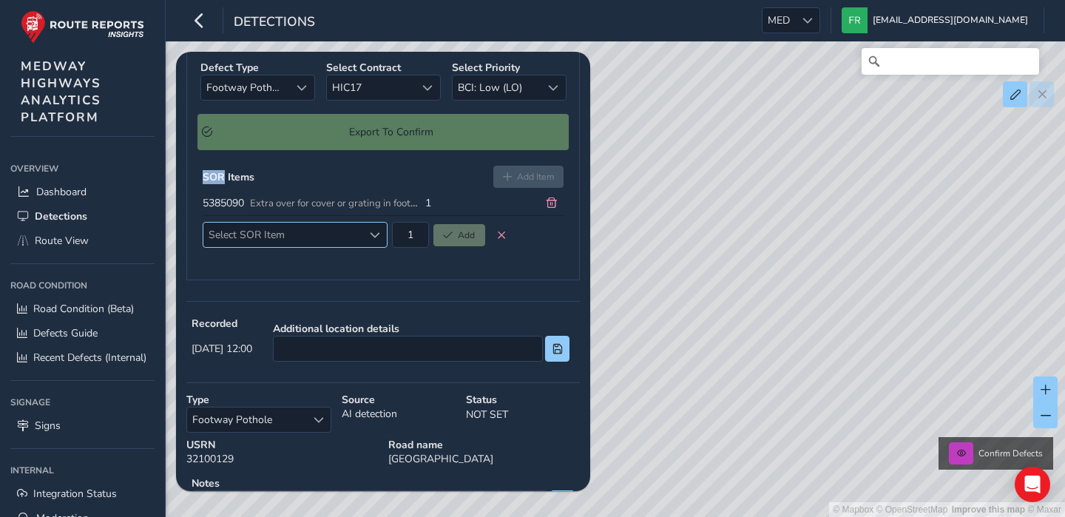
click at [330, 247] on span "Select SOR Item" at bounding box center [282, 235] width 159 height 24
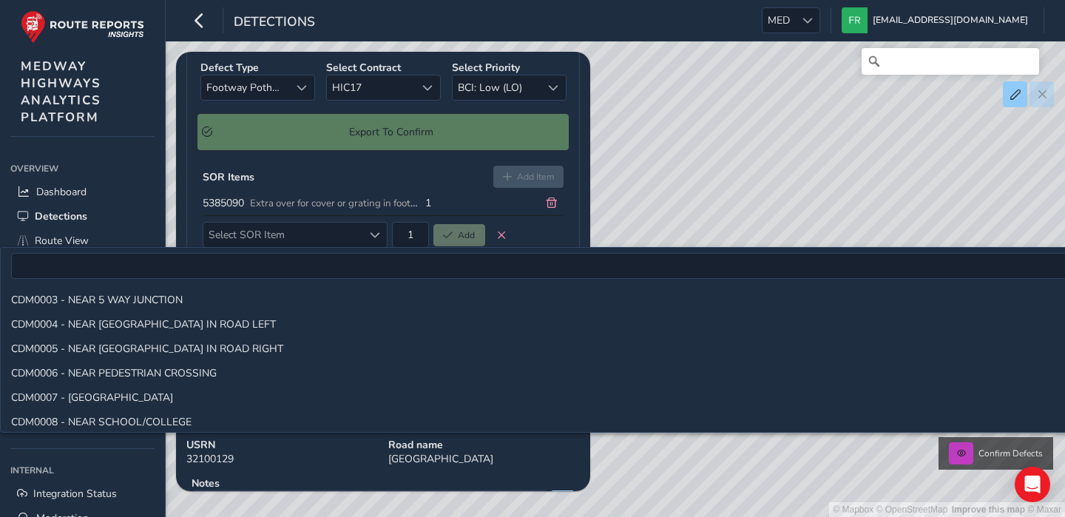
scroll to position [1439, 0]
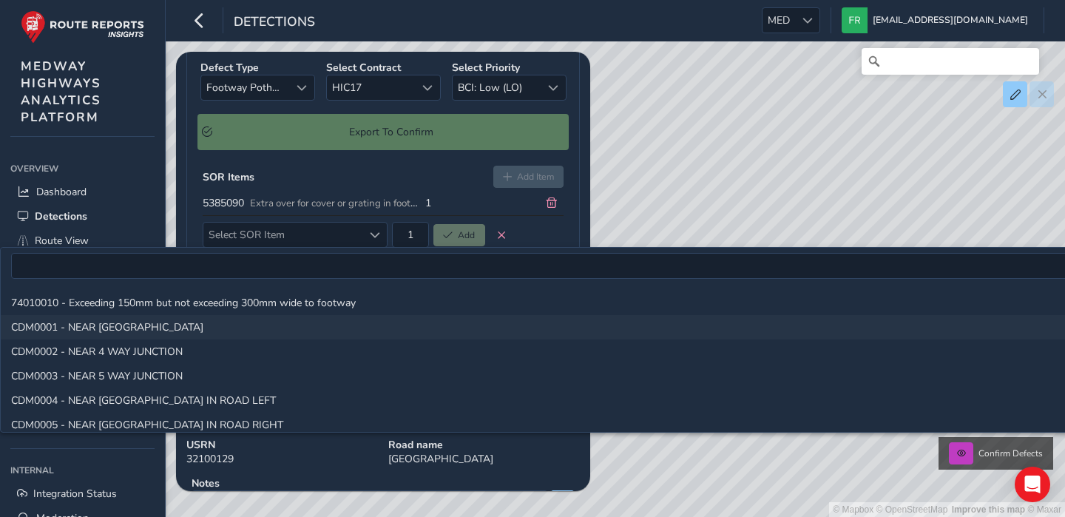
click at [184, 323] on li "CDM0001 - NEAR [GEOGRAPHIC_DATA]" at bounding box center [842, 327] width 1682 height 24
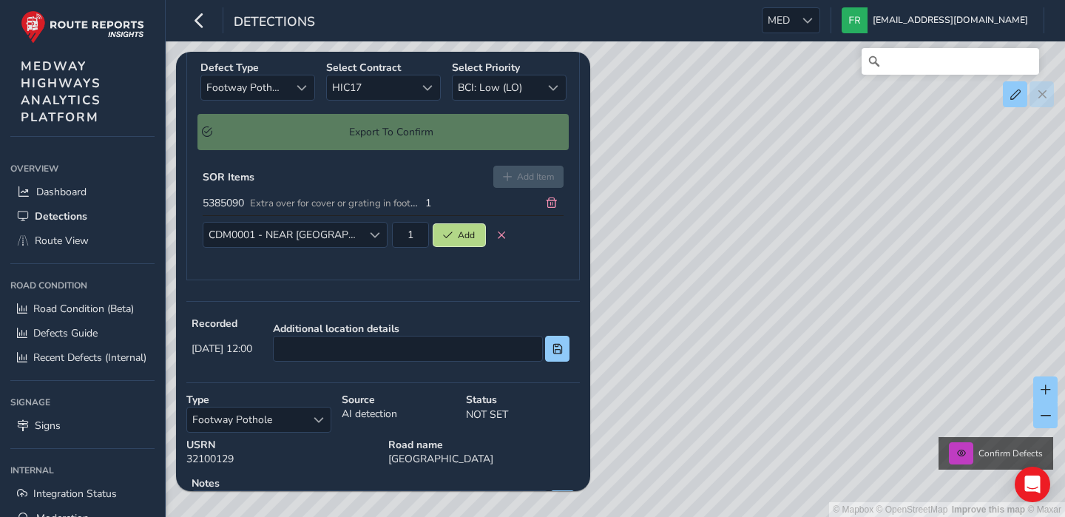
click at [458, 241] on span "Add" at bounding box center [466, 235] width 17 height 12
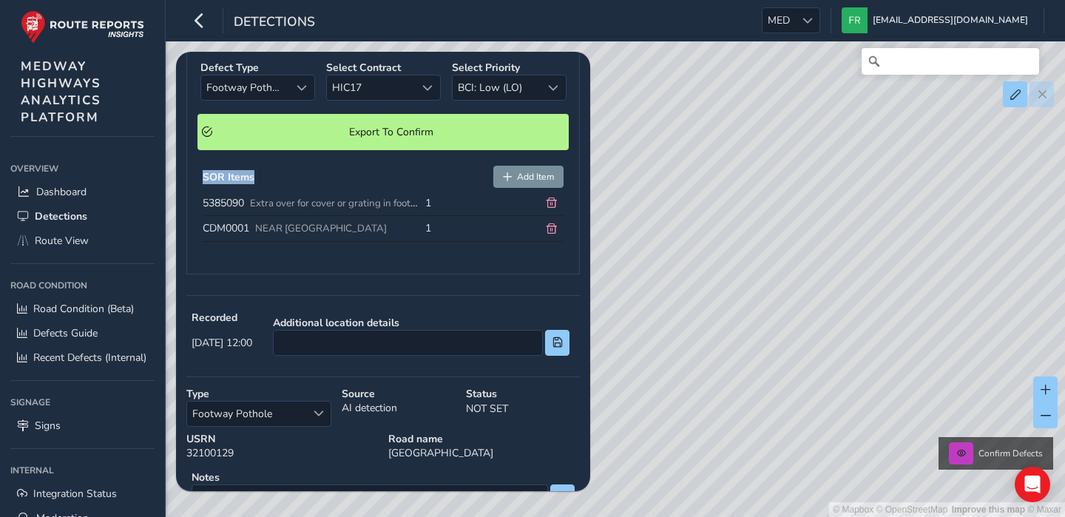
drag, startPoint x: 200, startPoint y: 386, endPoint x: 257, endPoint y: 386, distance: 57.0
click at [257, 253] on div "SOR Items Add Item 5385090 Extra over for cover or grating in footway 1 CDM0001…" at bounding box center [383, 207] width 371 height 92
click at [257, 188] on div "SOR Items Add Item" at bounding box center [383, 177] width 361 height 22
click at [525, 183] on span "Add Item" at bounding box center [535, 177] width 37 height 12
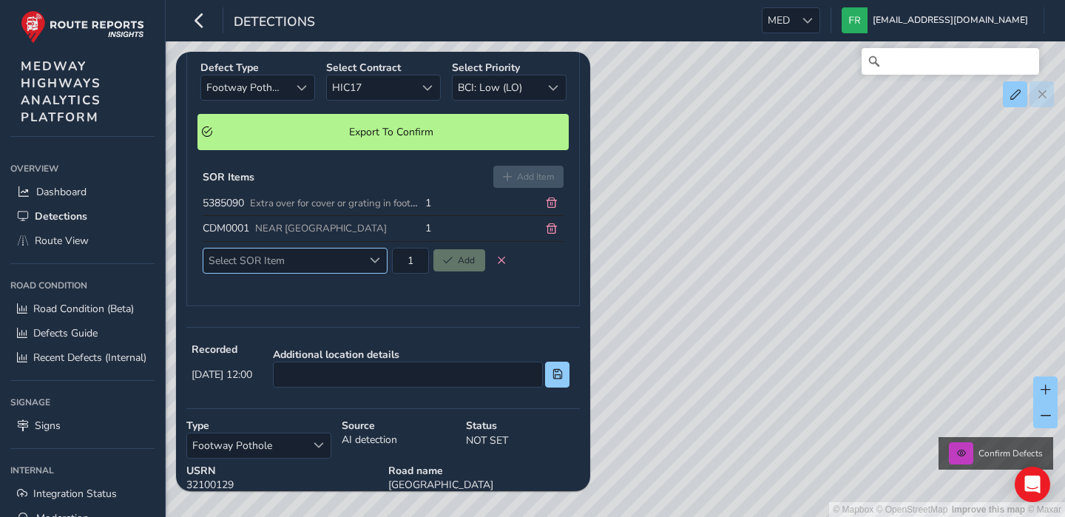
click at [356, 273] on span "Select SOR Item" at bounding box center [282, 261] width 159 height 24
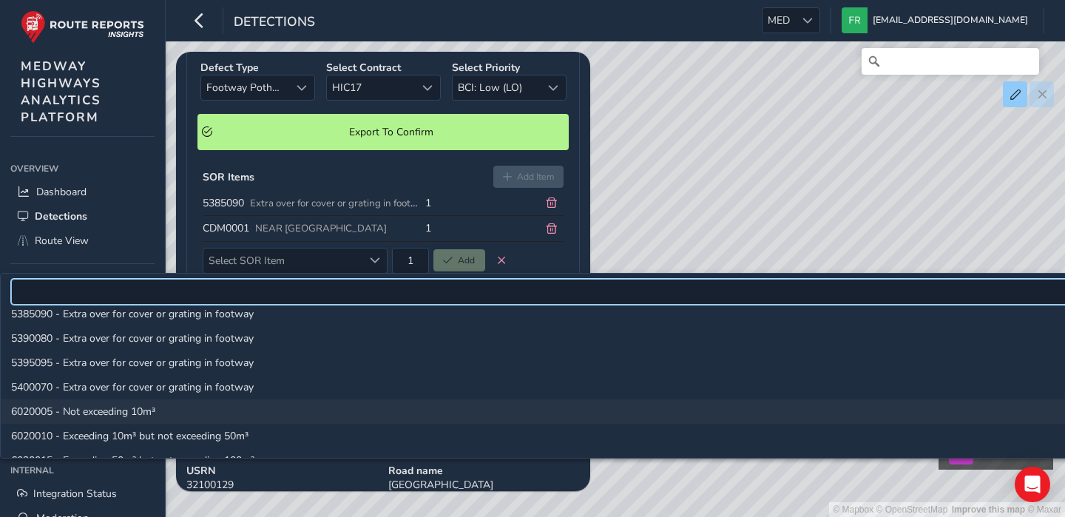
scroll to position [0, 0]
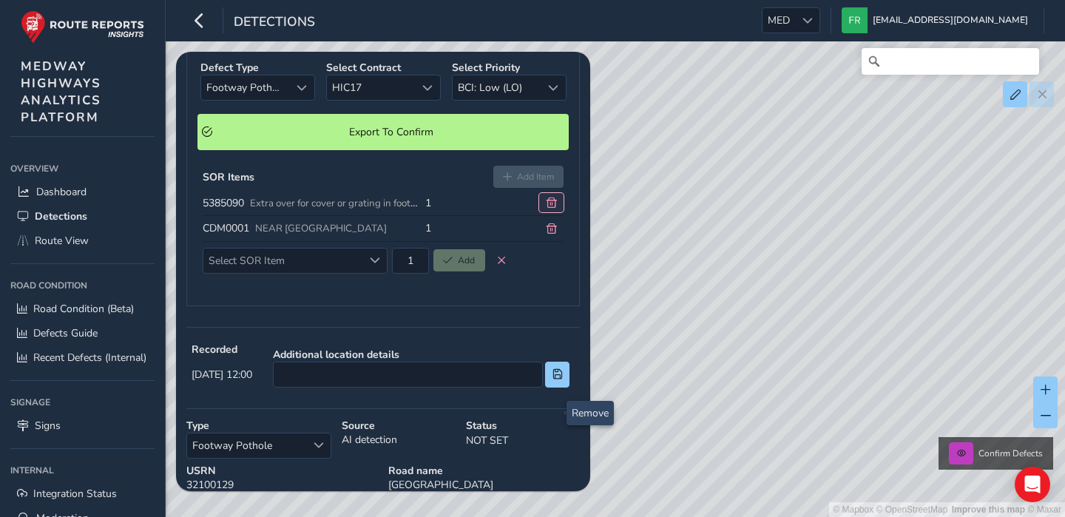
click at [551, 208] on span at bounding box center [552, 203] width 10 height 10
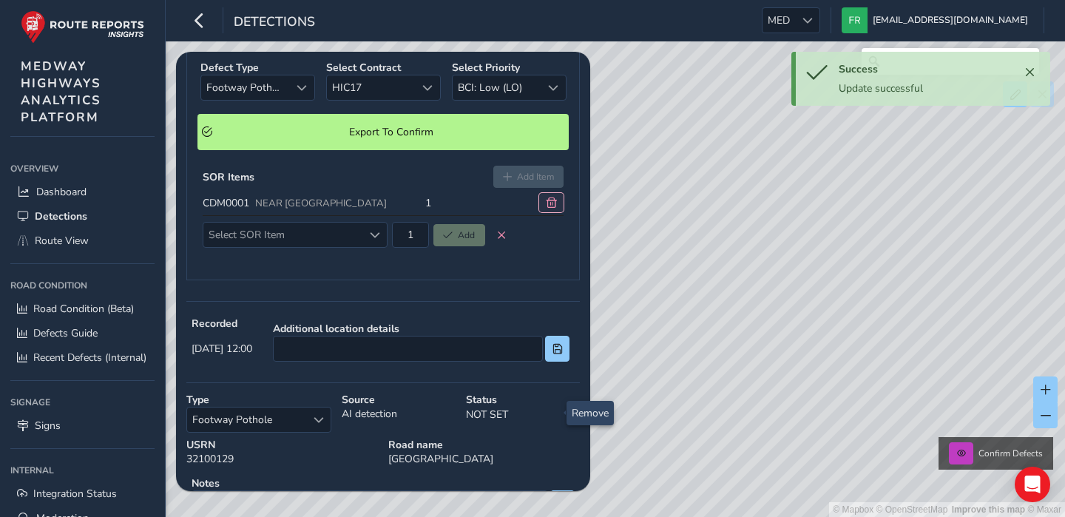
click at [552, 208] on span at bounding box center [552, 203] width 10 height 10
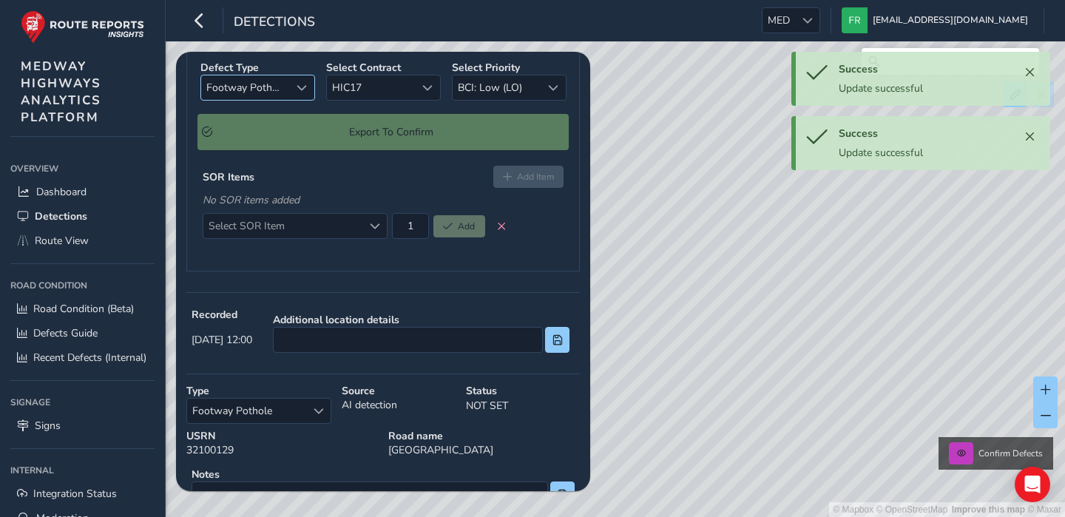
click at [258, 100] on span "Footway Pothole" at bounding box center [245, 87] width 89 height 24
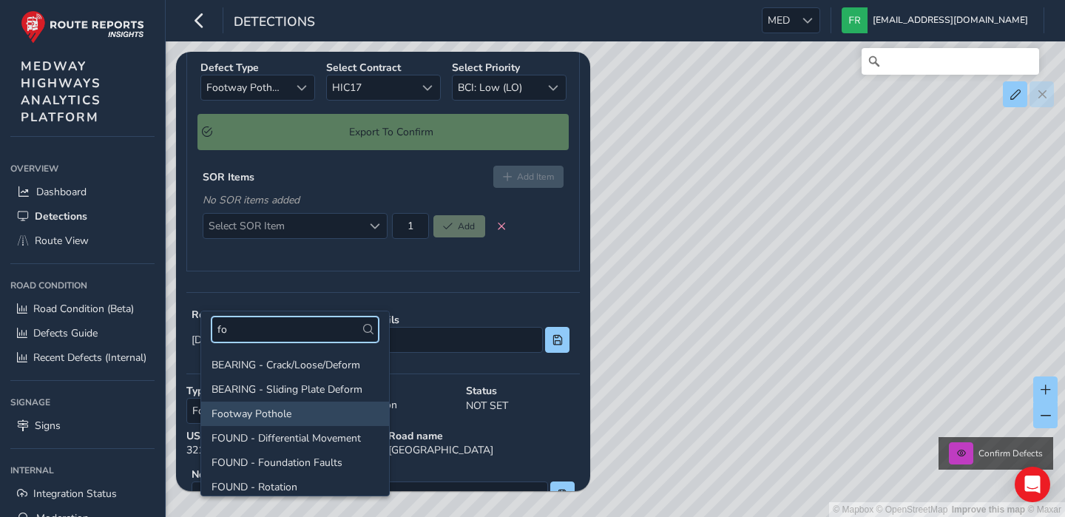
type input "f"
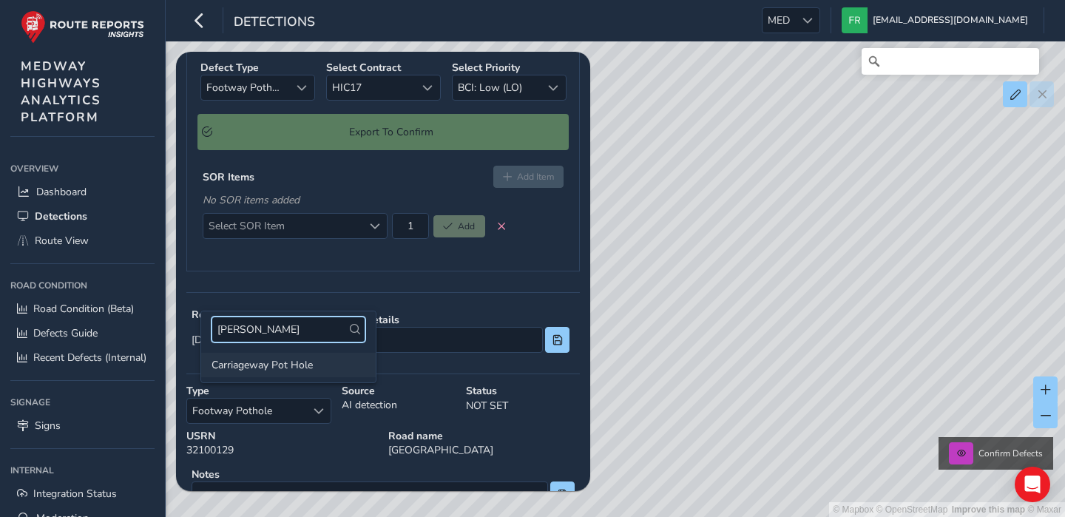
type input "[PERSON_NAME]"
click at [302, 368] on li "Carriageway Pot Hole" at bounding box center [288, 365] width 175 height 24
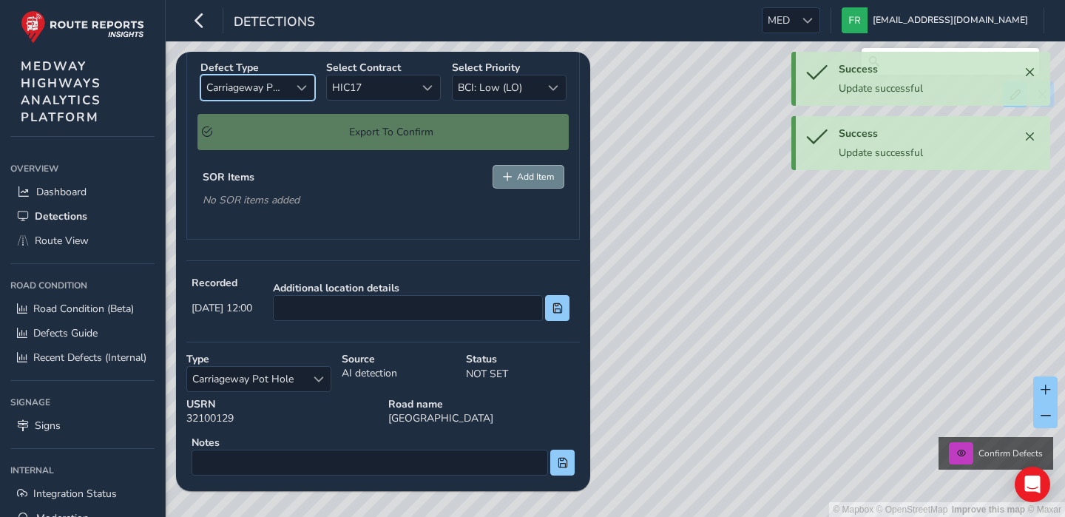
click at [532, 183] on span "Add Item" at bounding box center [535, 177] width 37 height 12
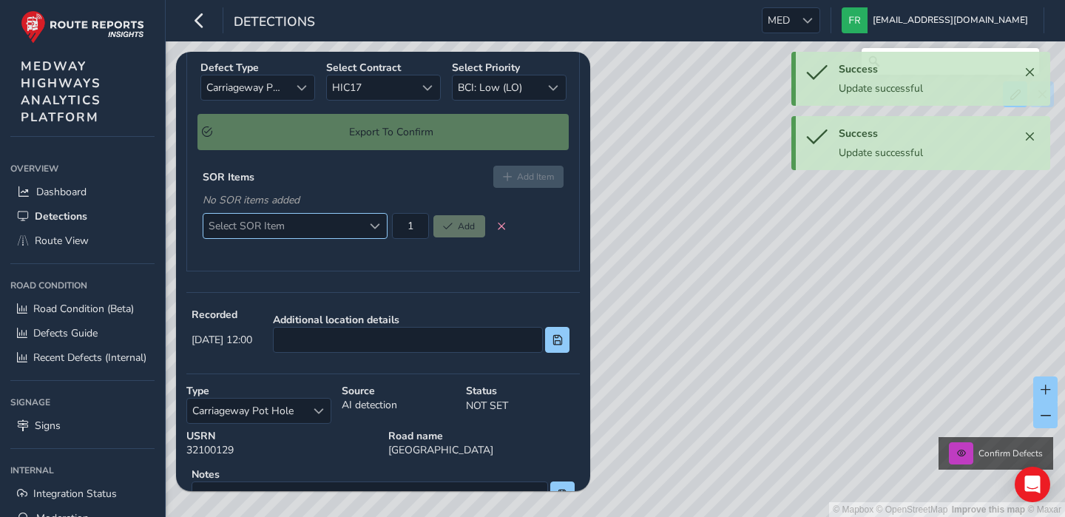
click at [312, 238] on span "Select SOR Item" at bounding box center [282, 226] width 159 height 24
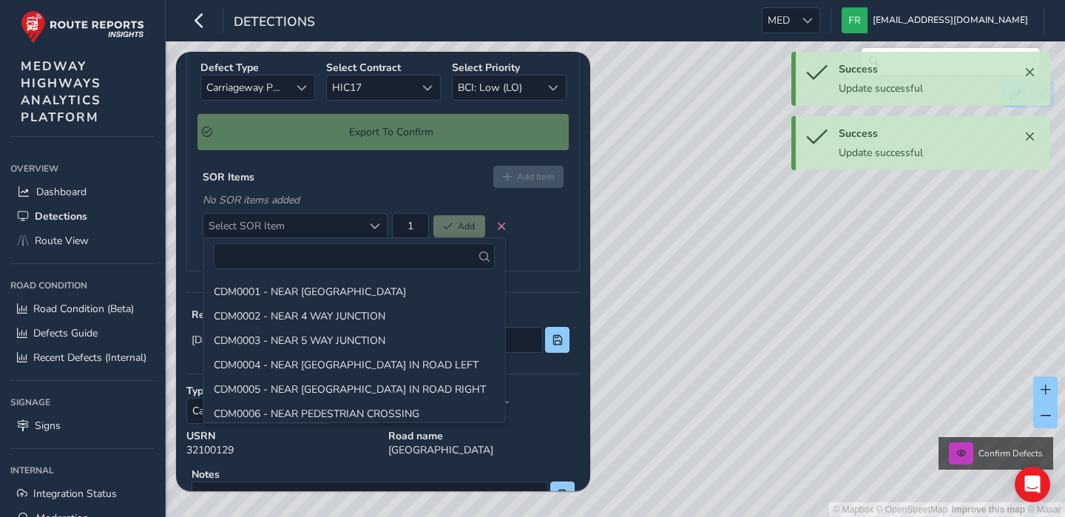
click at [274, 272] on div "Defect Type Carriageway Pot Hole Carriageway Pot Hole Select Contract HIC17 HIC…" at bounding box center [383, 159] width 394 height 223
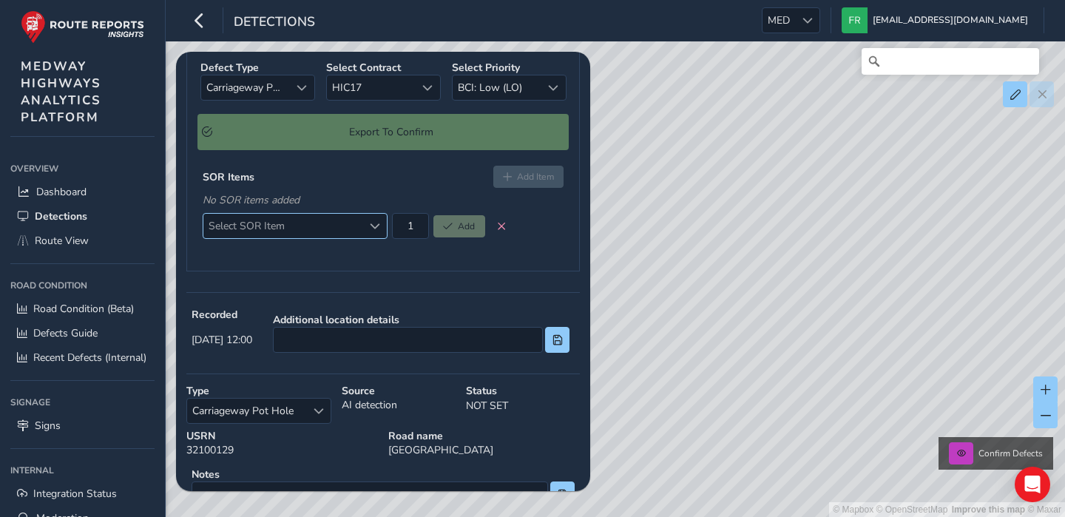
click at [301, 238] on span "Select SOR Item" at bounding box center [282, 226] width 159 height 24
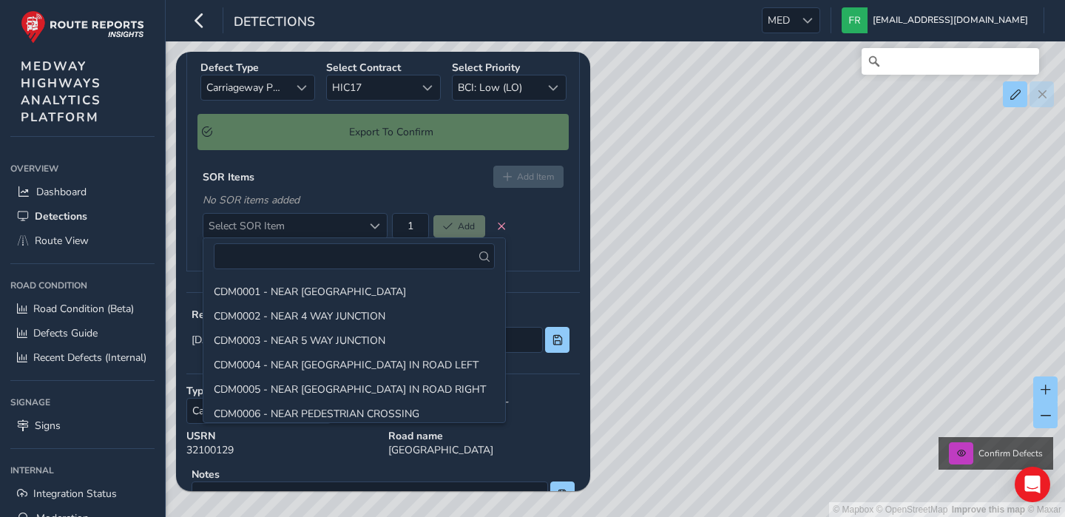
click at [422, 217] on div "See in Route View Export To Confirm Defect Type Carriageway Pot Hole Carriagewa…" at bounding box center [383, 295] width 394 height 806
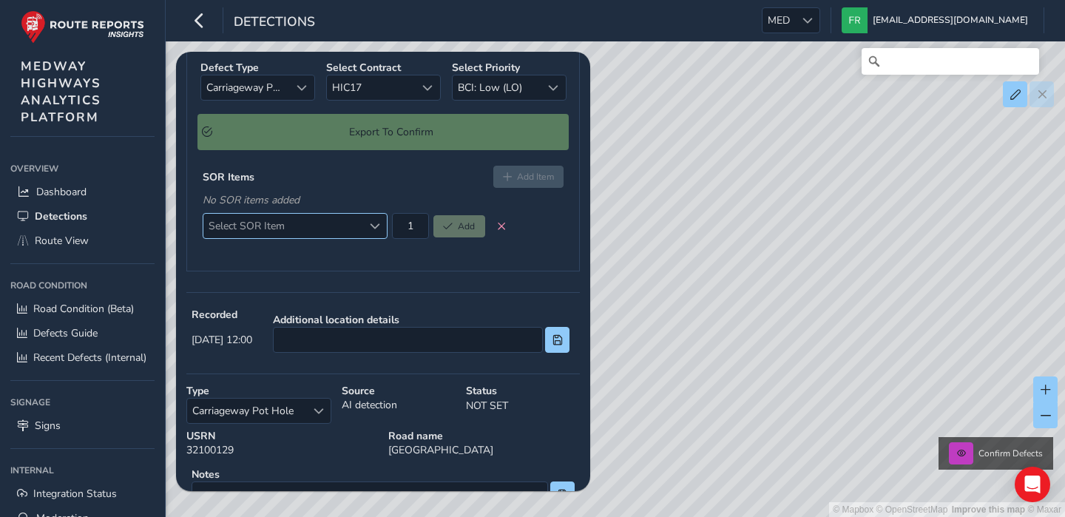
click at [307, 238] on span "Select SOR Item" at bounding box center [282, 226] width 159 height 24
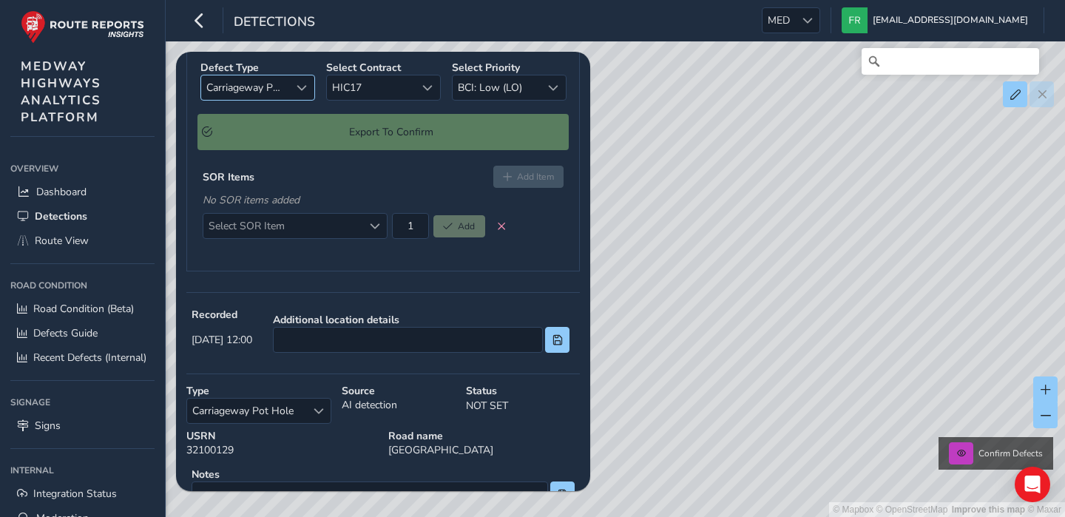
click at [297, 93] on span "Select a type" at bounding box center [302, 88] width 10 height 10
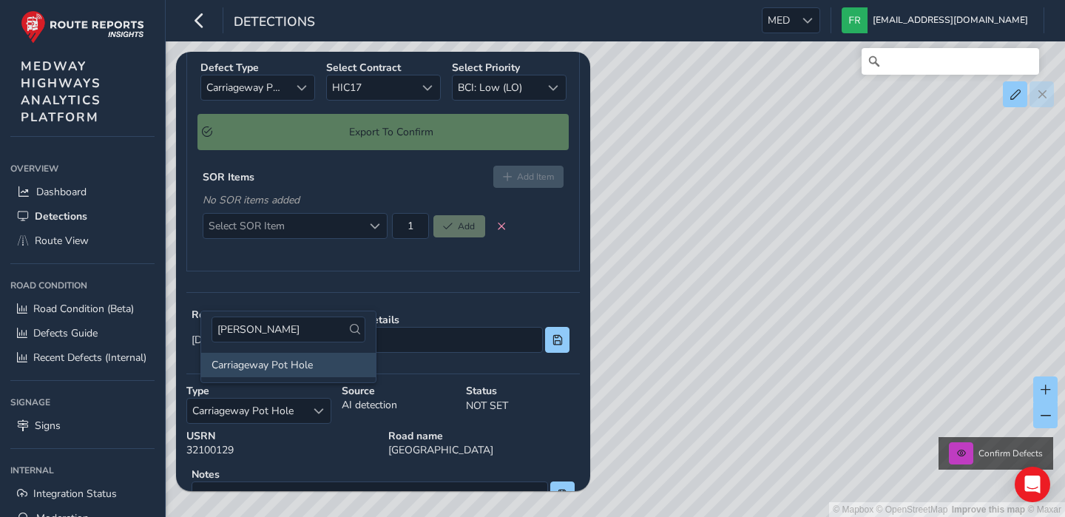
click at [366, 263] on div "Defect Type Carriageway Pot Hole Carriageway Pot Hole Select Contract HIC17 HIC…" at bounding box center [383, 159] width 394 height 223
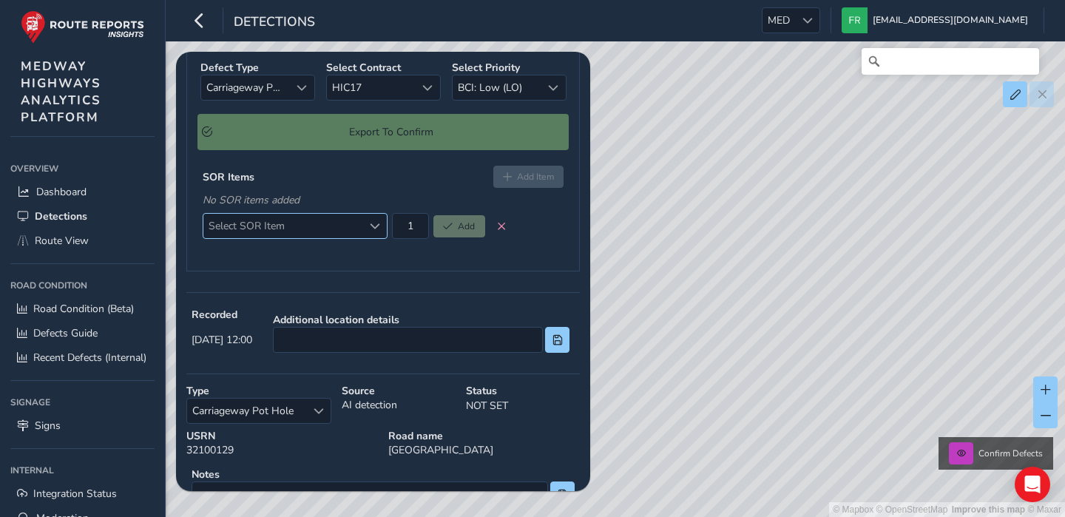
click at [284, 238] on span "Select SOR Item" at bounding box center [282, 226] width 159 height 24
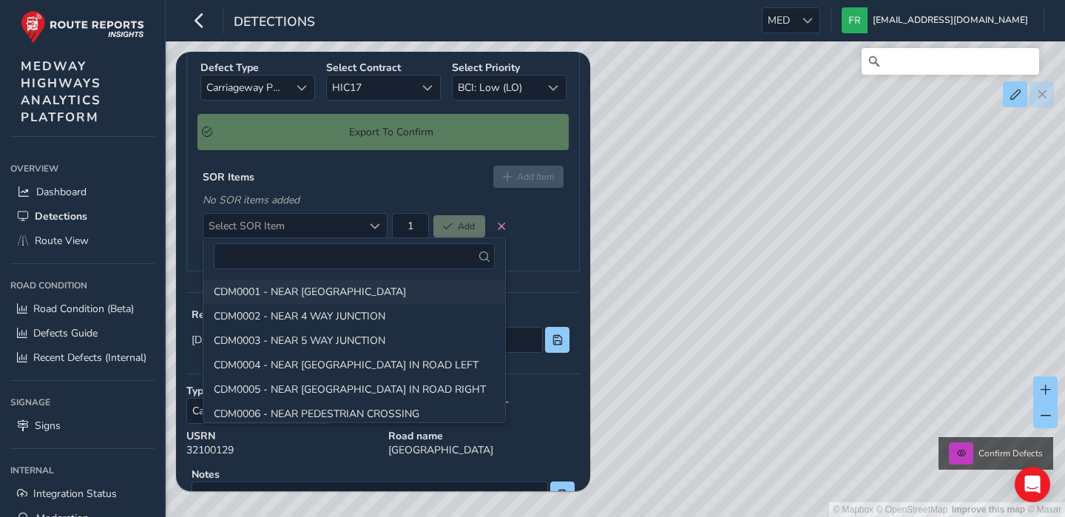
click at [327, 297] on li "CDM0001 - NEAR [GEOGRAPHIC_DATA]" at bounding box center [354, 292] width 302 height 24
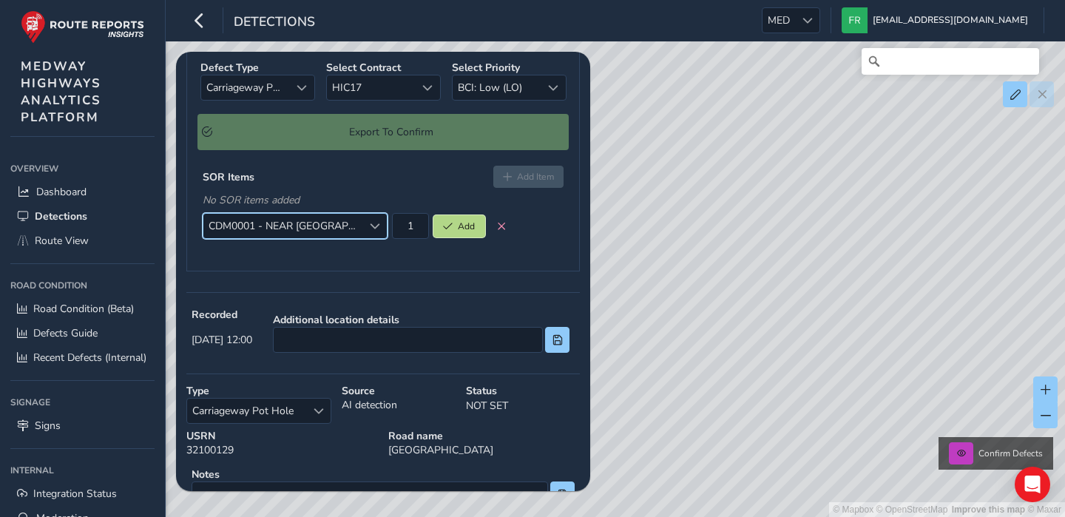
click at [446, 231] on span "Add" at bounding box center [448, 226] width 10 height 9
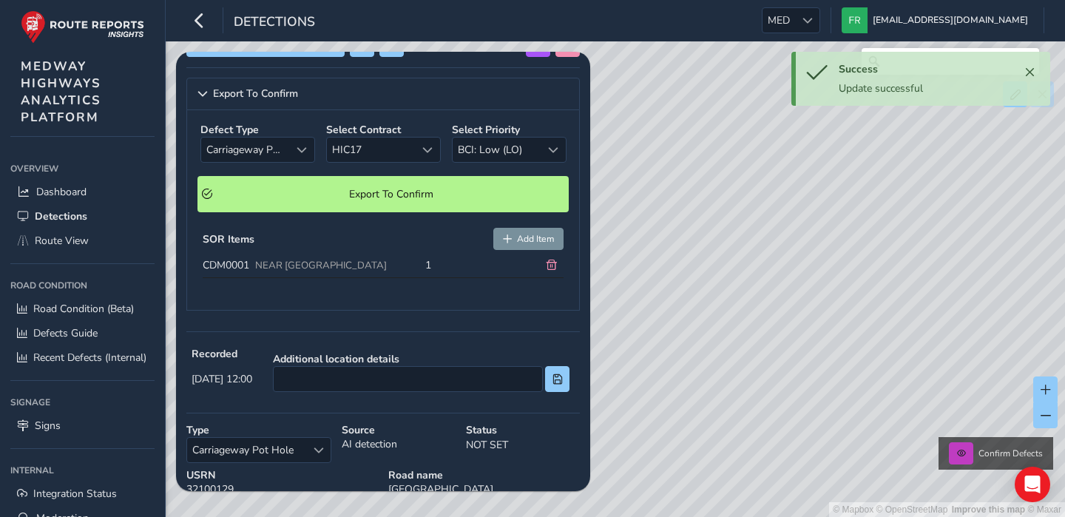
scroll to position [135, 0]
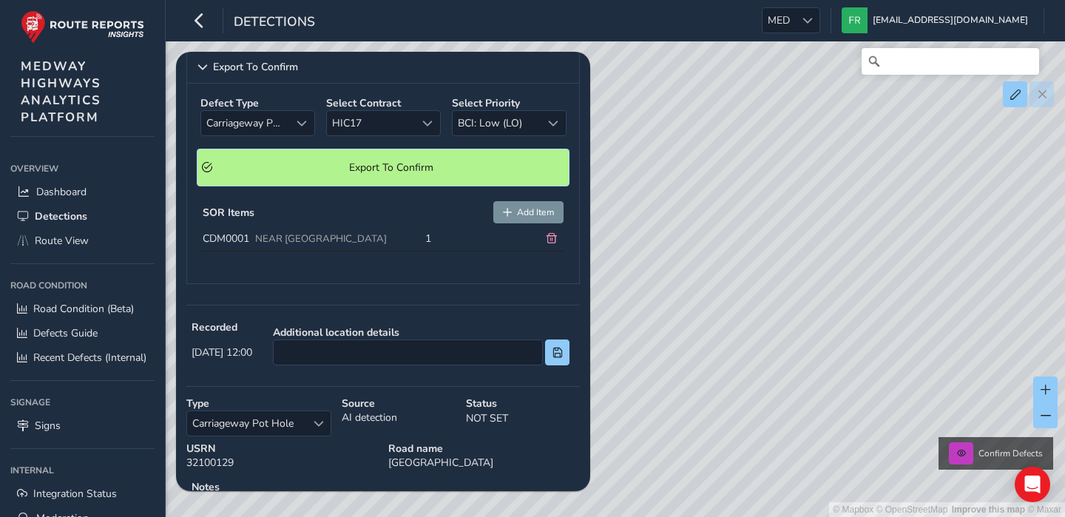
click at [400, 175] on span "Export To Confirm" at bounding box center [391, 168] width 347 height 14
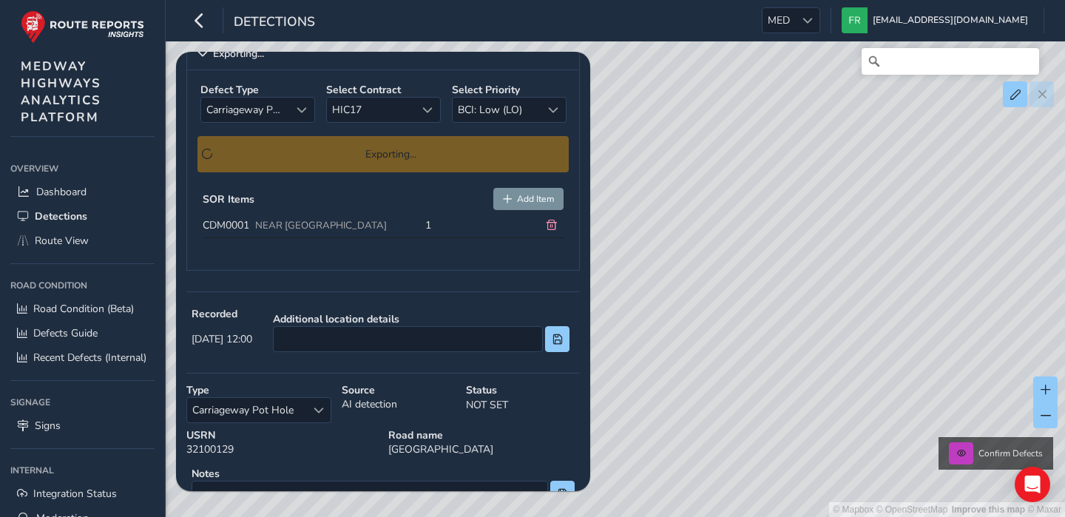
scroll to position [149, 0]
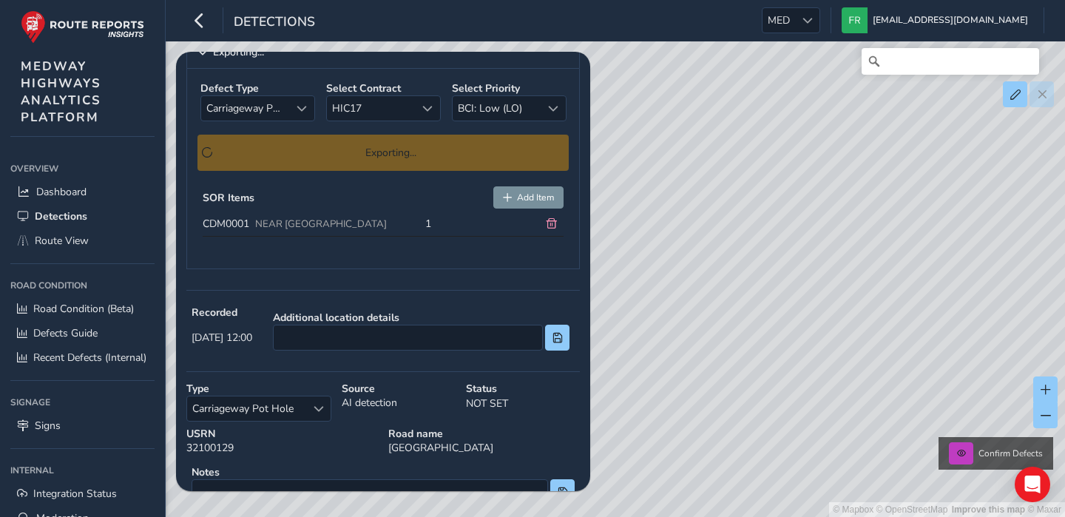
click at [451, 16] on div "See in [GEOGRAPHIC_DATA]" at bounding box center [383, 3] width 394 height 26
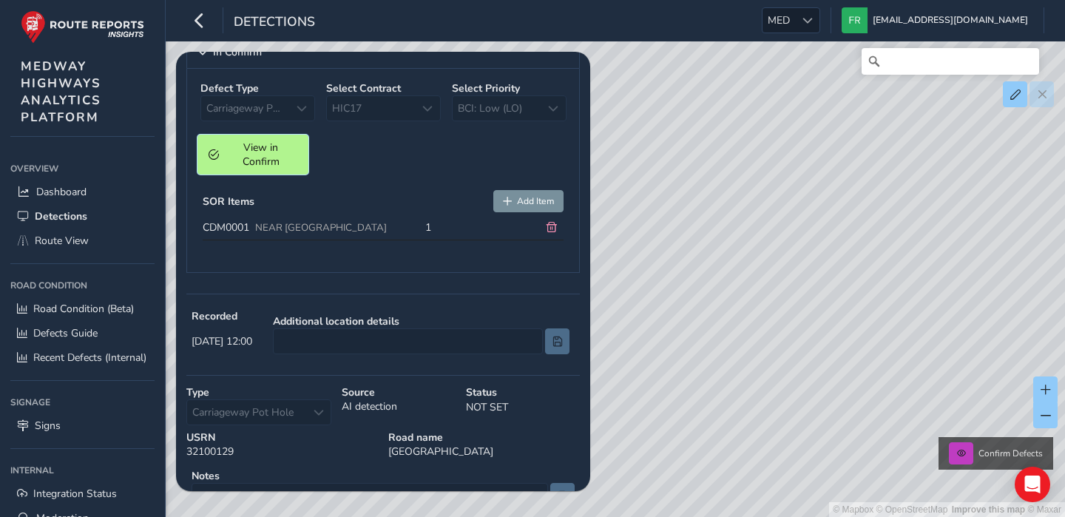
click at [245, 169] on span "View in Confirm" at bounding box center [260, 155] width 73 height 28
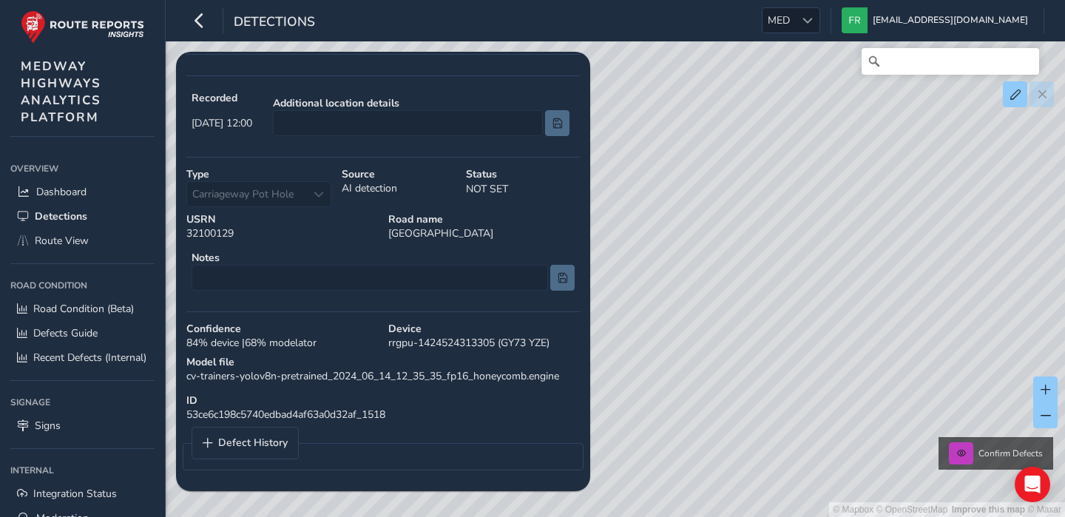
scroll to position [512, 0]
drag, startPoint x: 387, startPoint y: 289, endPoint x: 461, endPoint y: 306, distance: 76.1
click at [461, 306] on div "See in Route View In Confirm Defect Type Carriageway Pot Hole Carriageway Pot H…" at bounding box center [383, 87] width 394 height 787
drag, startPoint x: 188, startPoint y: 246, endPoint x: 257, endPoint y: 244, distance: 68.8
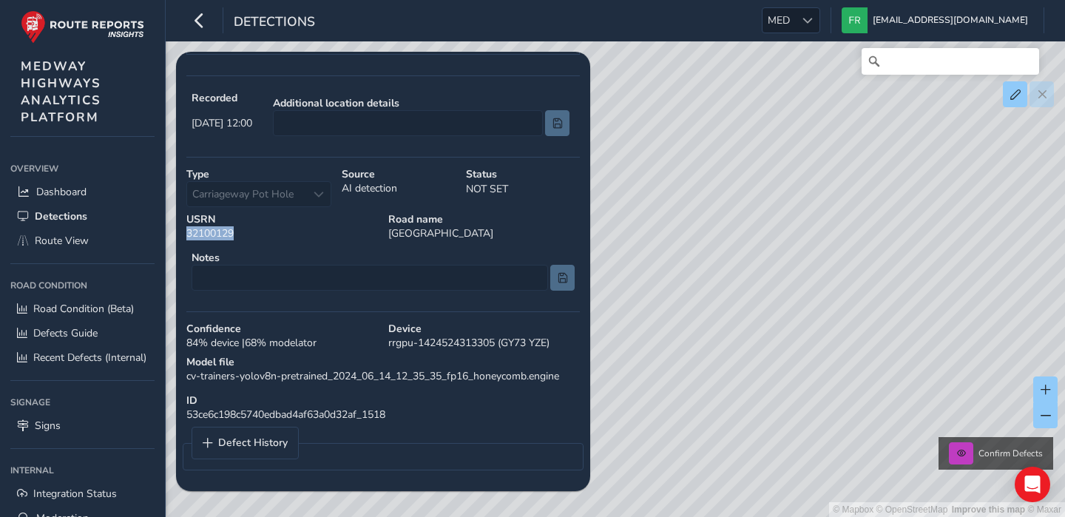
click at [257, 244] on div "USRN 32100129" at bounding box center [282, 226] width 202 height 38
click at [250, 246] on div "USRN 32100129" at bounding box center [282, 226] width 202 height 38
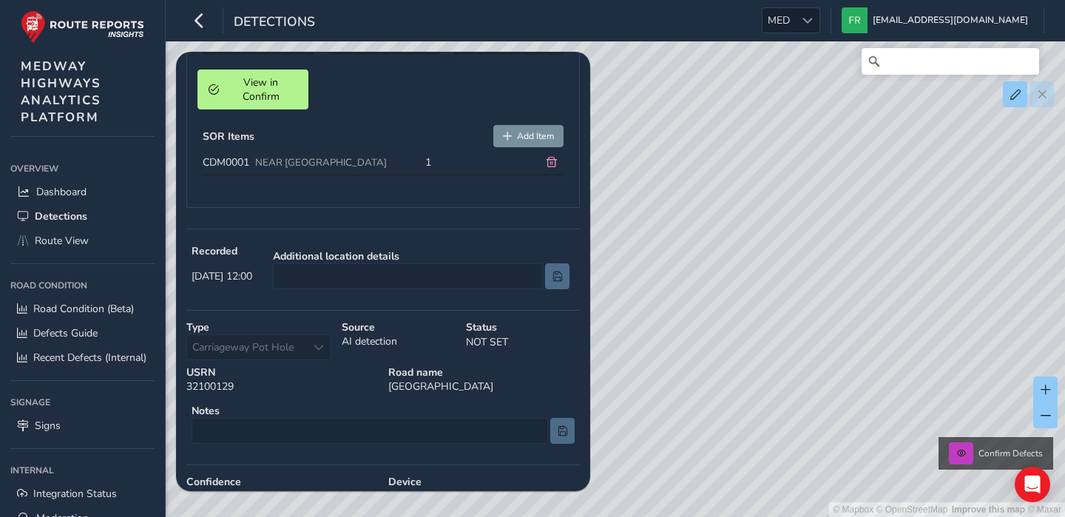
scroll to position [218, 0]
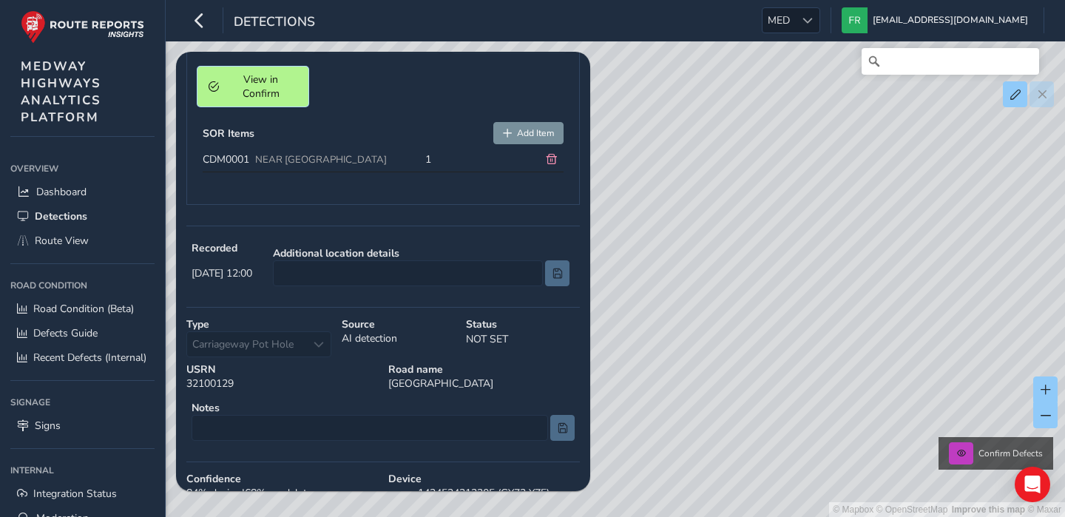
click at [257, 101] on span "View in Confirm" at bounding box center [260, 87] width 73 height 28
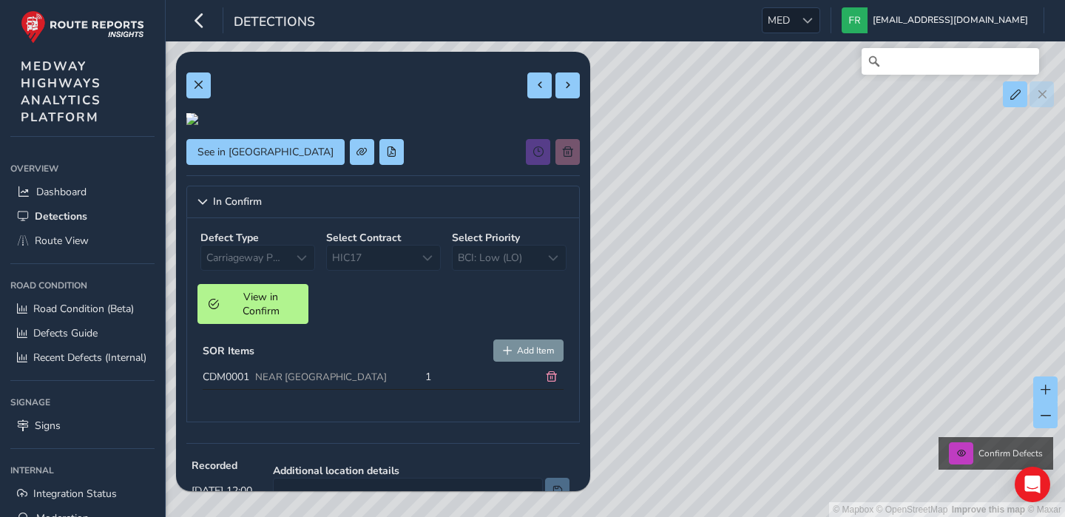
click at [437, 165] on div "See in [GEOGRAPHIC_DATA]" at bounding box center [383, 152] width 394 height 26
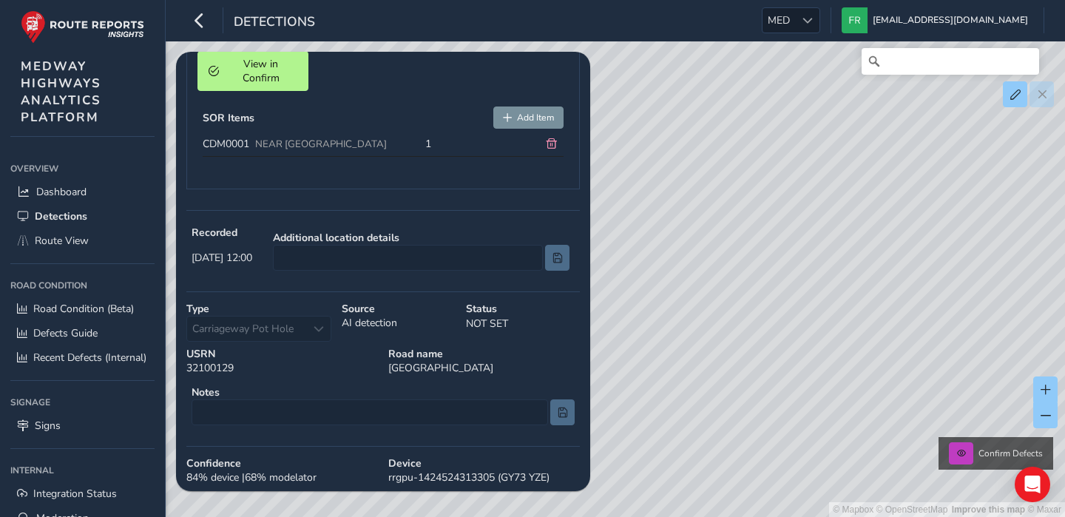
scroll to position [236, 0]
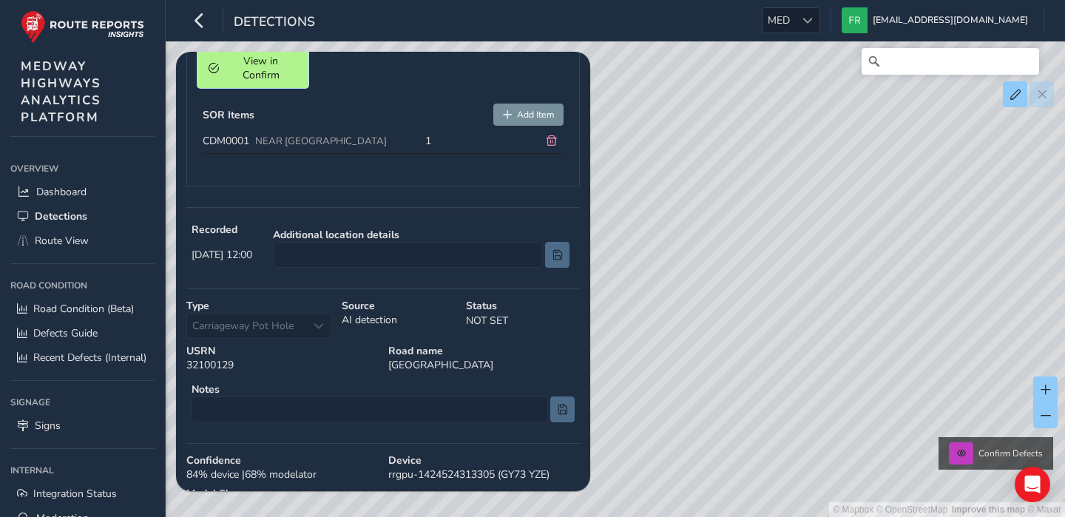
click at [265, 82] on span "View in Confirm" at bounding box center [260, 68] width 73 height 28
click at [239, 82] on span "View in Confirm" at bounding box center [260, 68] width 73 height 28
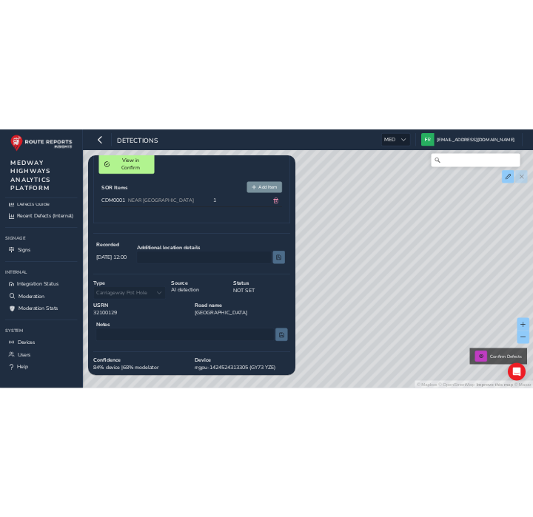
scroll to position [194, 0]
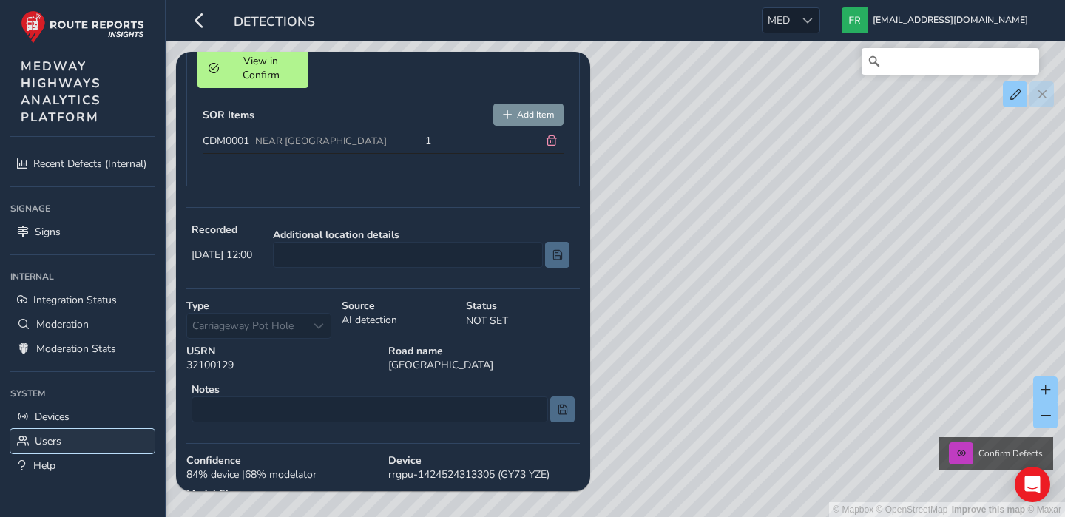
click at [47, 432] on link "Users" at bounding box center [82, 441] width 144 height 24
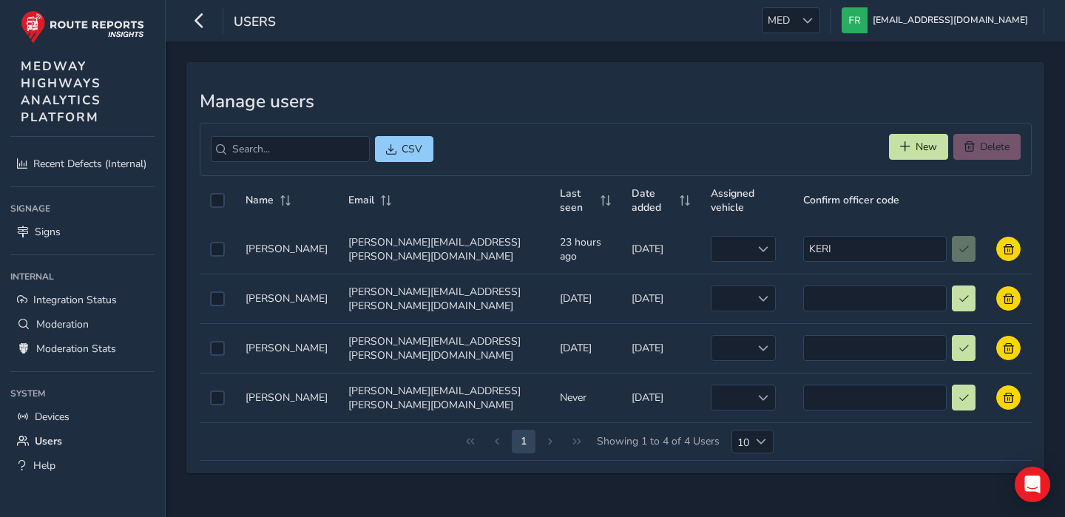
click at [390, 473] on div "Manage users CSV New Delete Name Email Last seen Date added Assigned vehicle Co…" at bounding box center [616, 279] width 900 height 476
click at [916, 149] on span "New" at bounding box center [926, 147] width 21 height 14
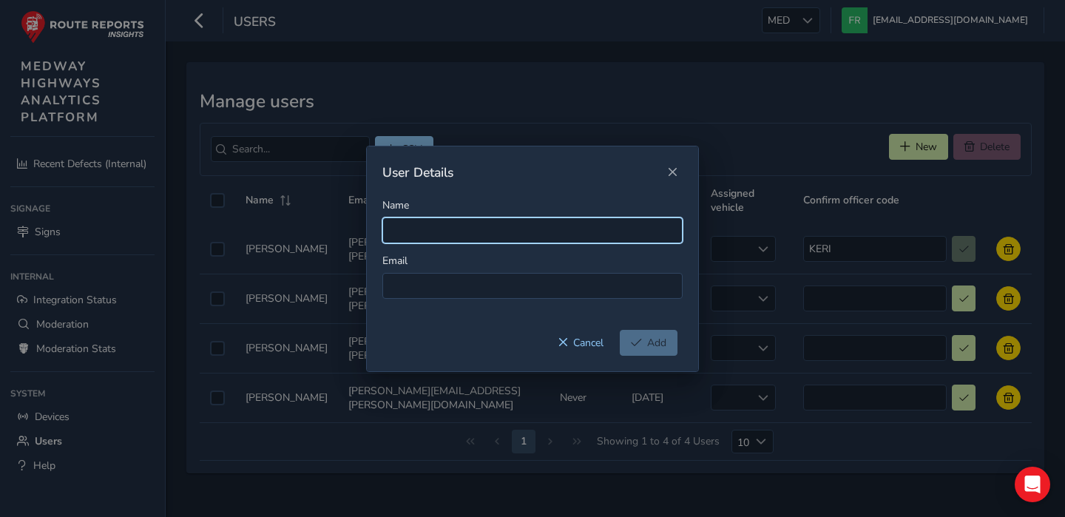
click at [533, 231] on input "Name" at bounding box center [533, 231] width 300 height 26
click at [514, 336] on div "Cancel Add" at bounding box center [532, 350] width 331 height 41
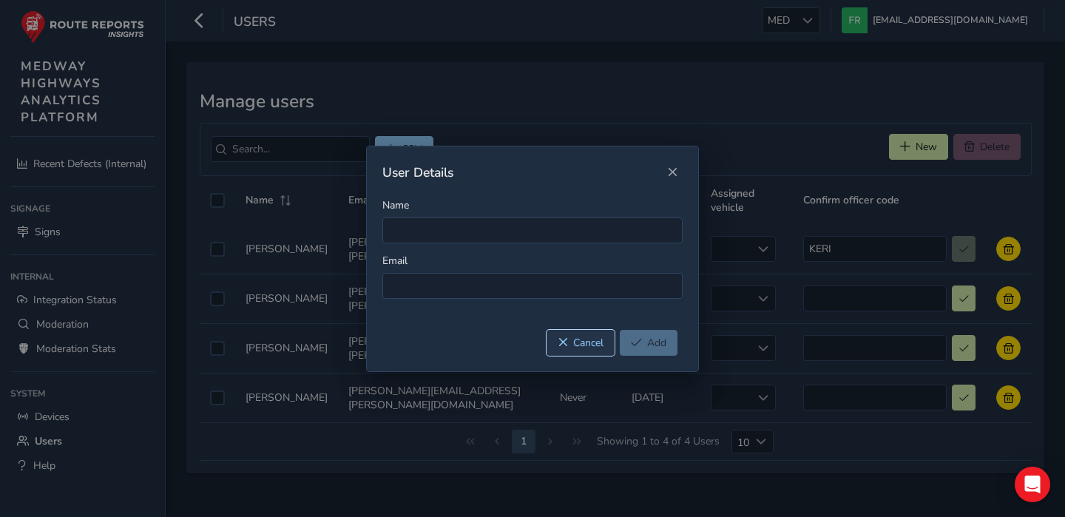
click at [580, 345] on span "Cancel" at bounding box center [588, 343] width 30 height 14
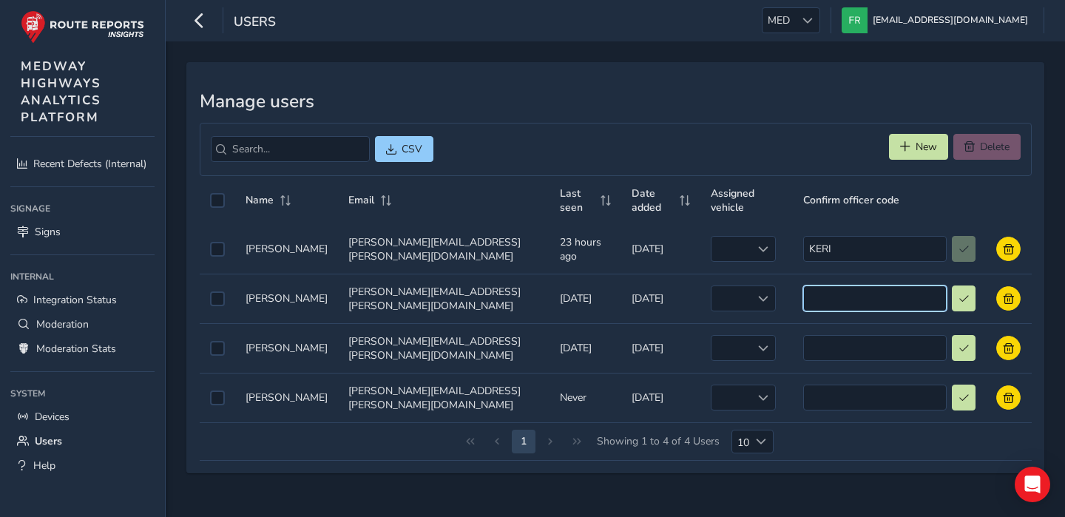
click at [861, 286] on input at bounding box center [876, 299] width 144 height 26
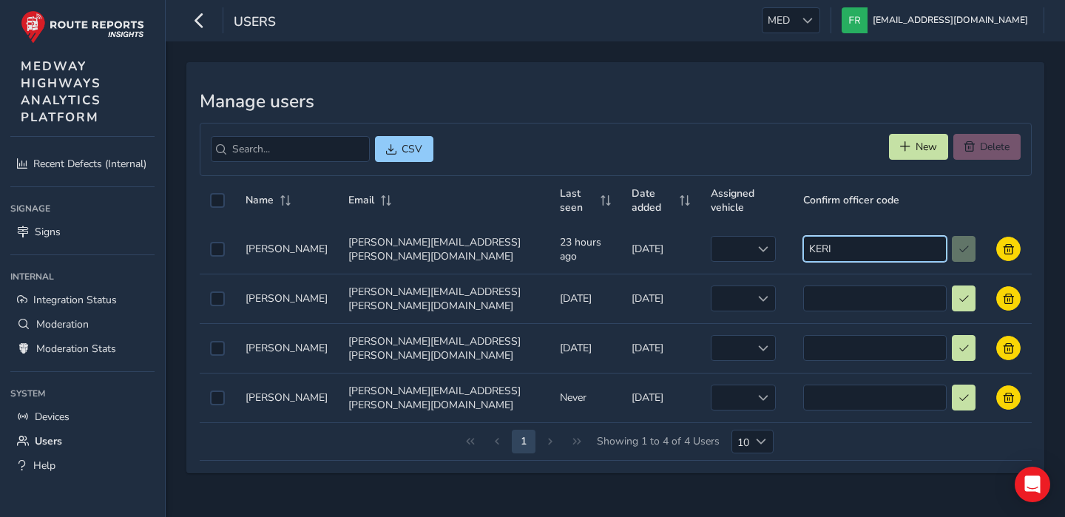
drag, startPoint x: 866, startPoint y: 232, endPoint x: 808, endPoint y: 237, distance: 58.7
click at [808, 237] on td "Confirm officer code KERI" at bounding box center [890, 250] width 194 height 50
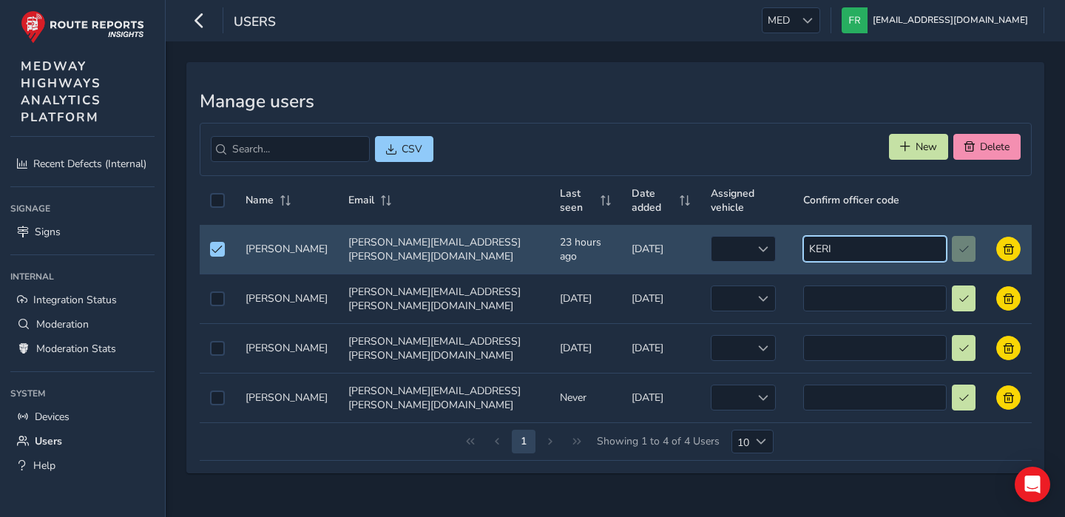
drag, startPoint x: 846, startPoint y: 238, endPoint x: 815, endPoint y: 238, distance: 31.1
click at [815, 238] on input "KERI" at bounding box center [876, 249] width 144 height 26
click at [220, 244] on span "Unselect auth0|685025b7b496d5126566ced4" at bounding box center [217, 249] width 11 height 10
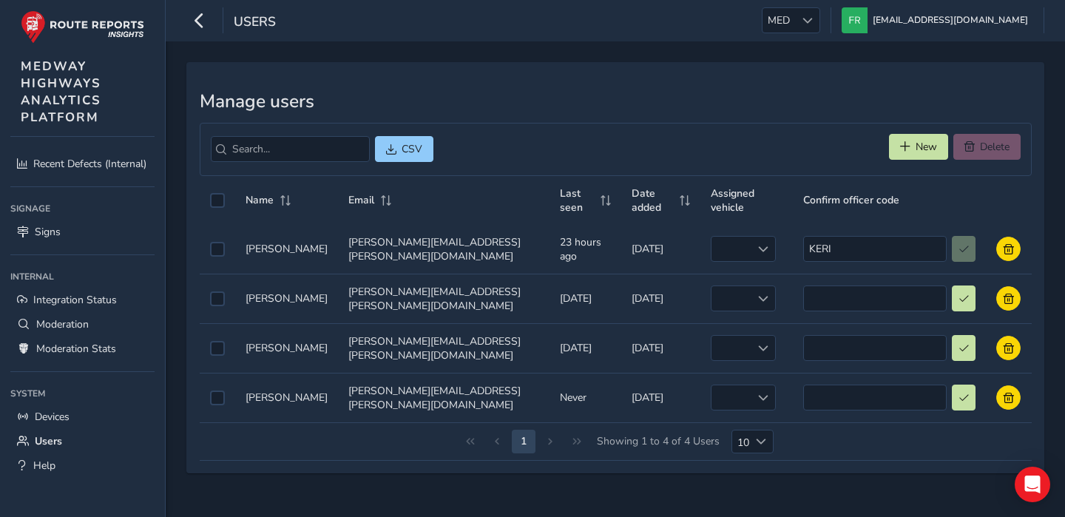
click at [896, 91] on h3 "Manage users" at bounding box center [616, 101] width 832 height 21
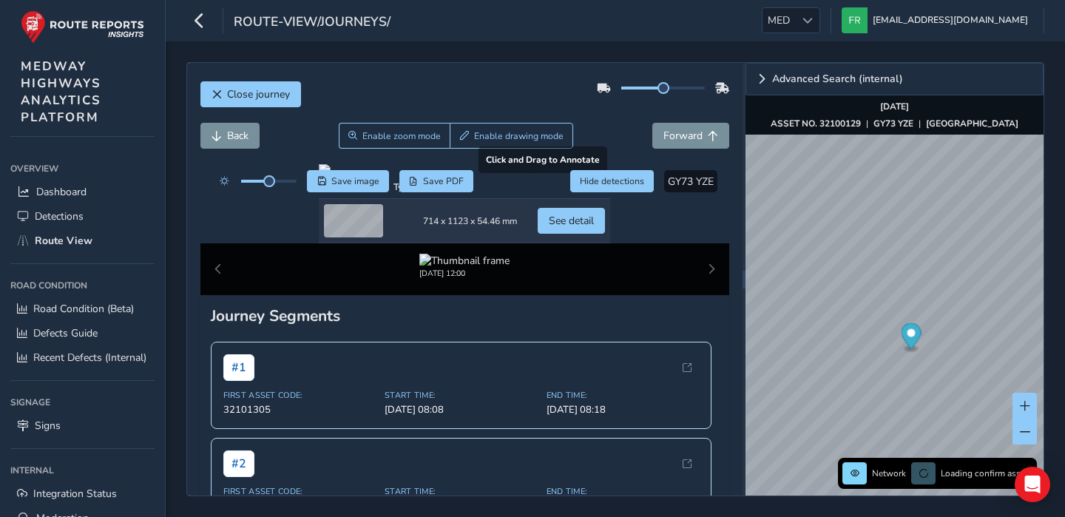
click at [428, 176] on div at bounding box center [465, 170] width 292 height 12
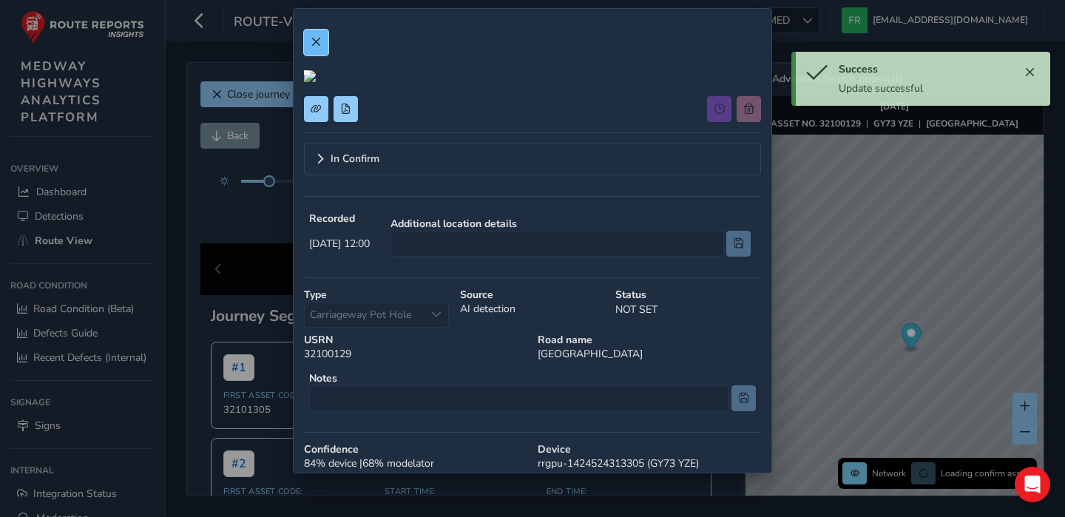
click at [319, 53] on button at bounding box center [316, 43] width 24 height 26
